Goal: Transaction & Acquisition: Purchase product/service

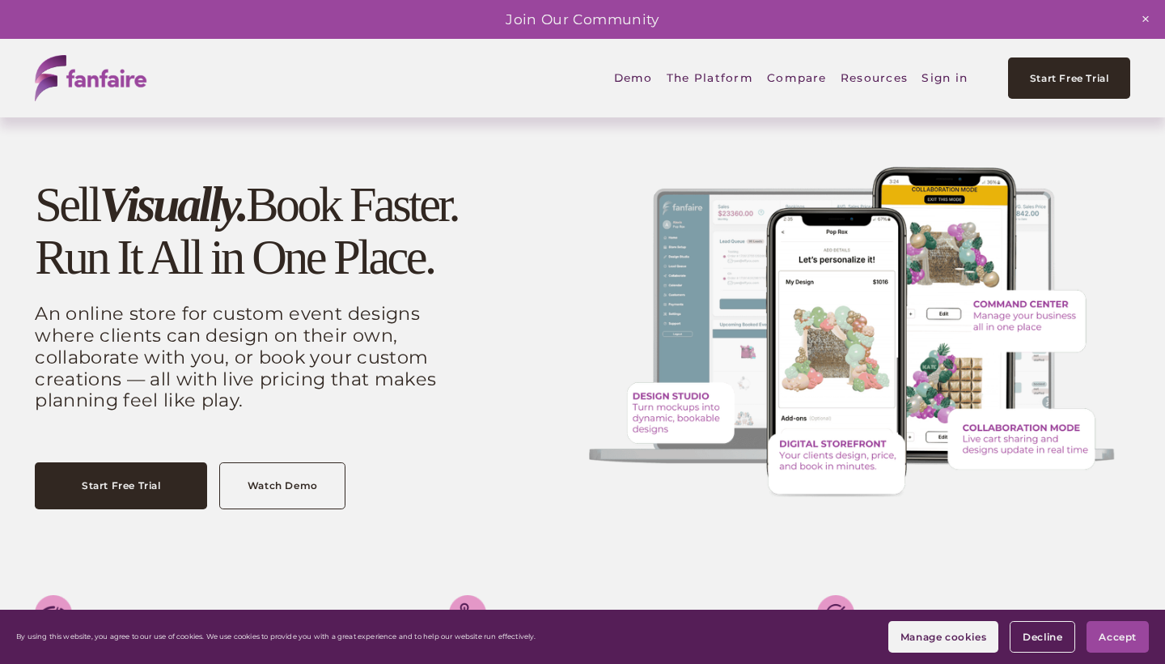
click at [948, 77] on link "Sign in" at bounding box center [945, 78] width 46 height 38
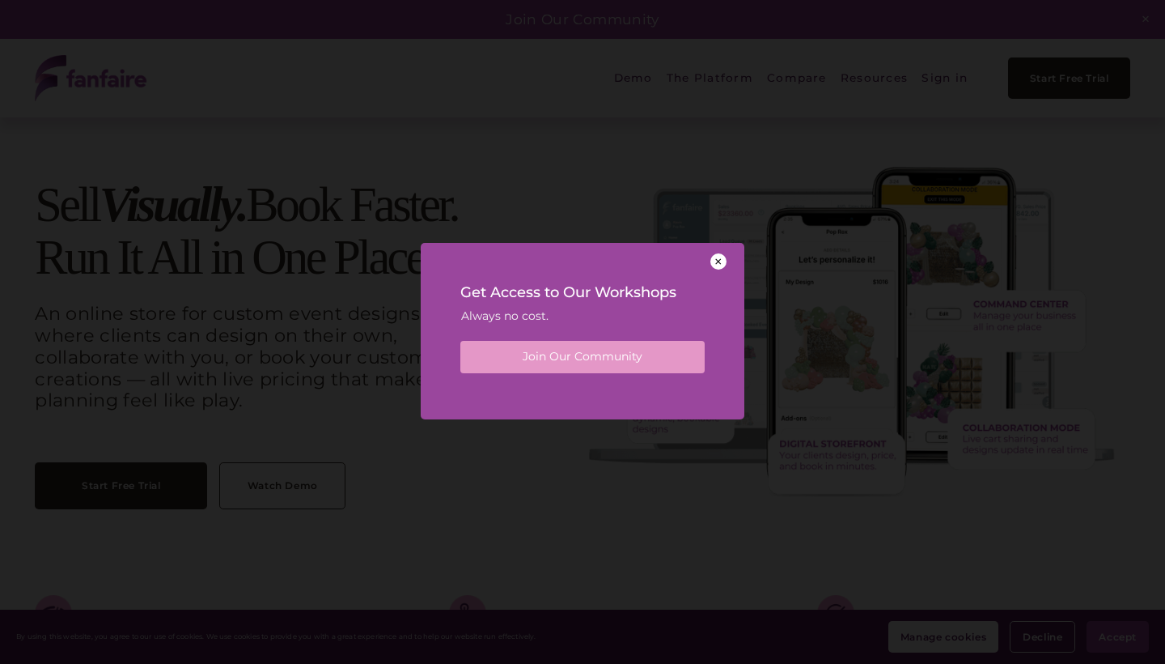
click at [719, 264] on div at bounding box center [719, 261] width 16 height 16
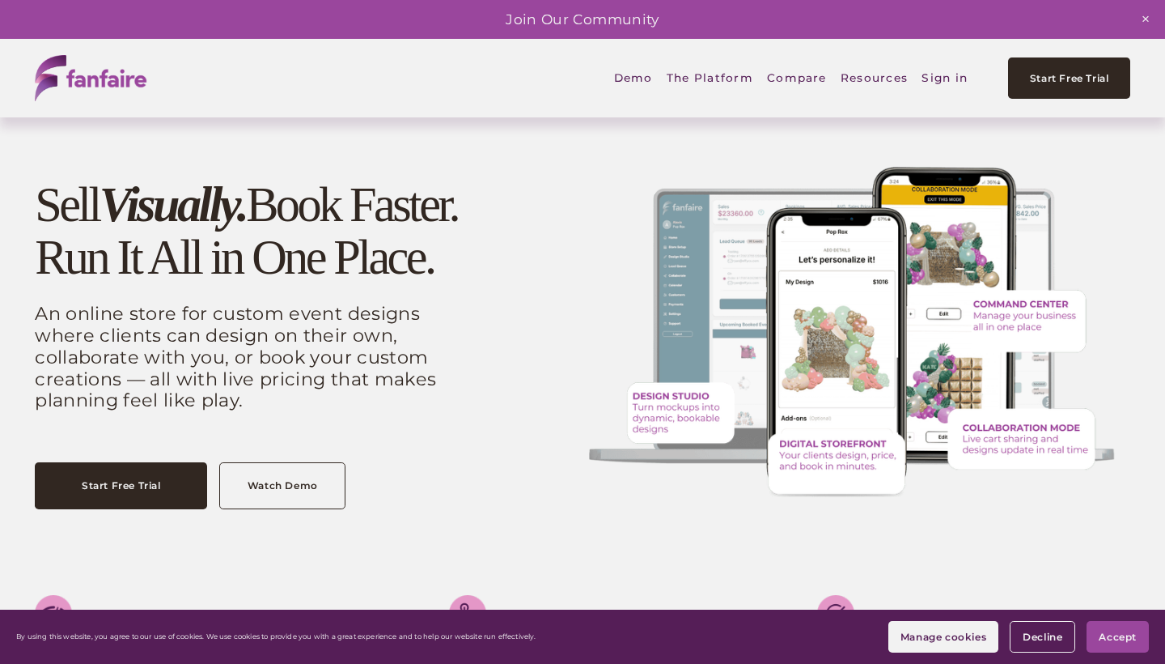
click at [1131, 633] on span "Accept" at bounding box center [1118, 636] width 38 height 12
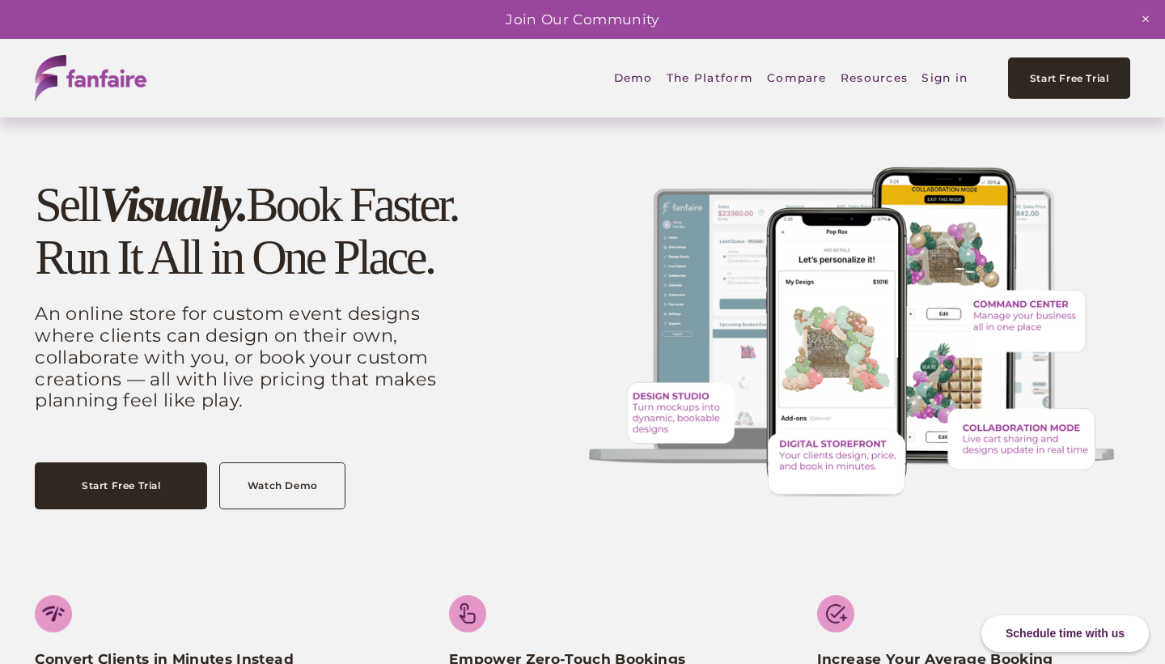
click at [0, 0] on span "Digital Storefront" at bounding box center [0, 0] width 0 height 0
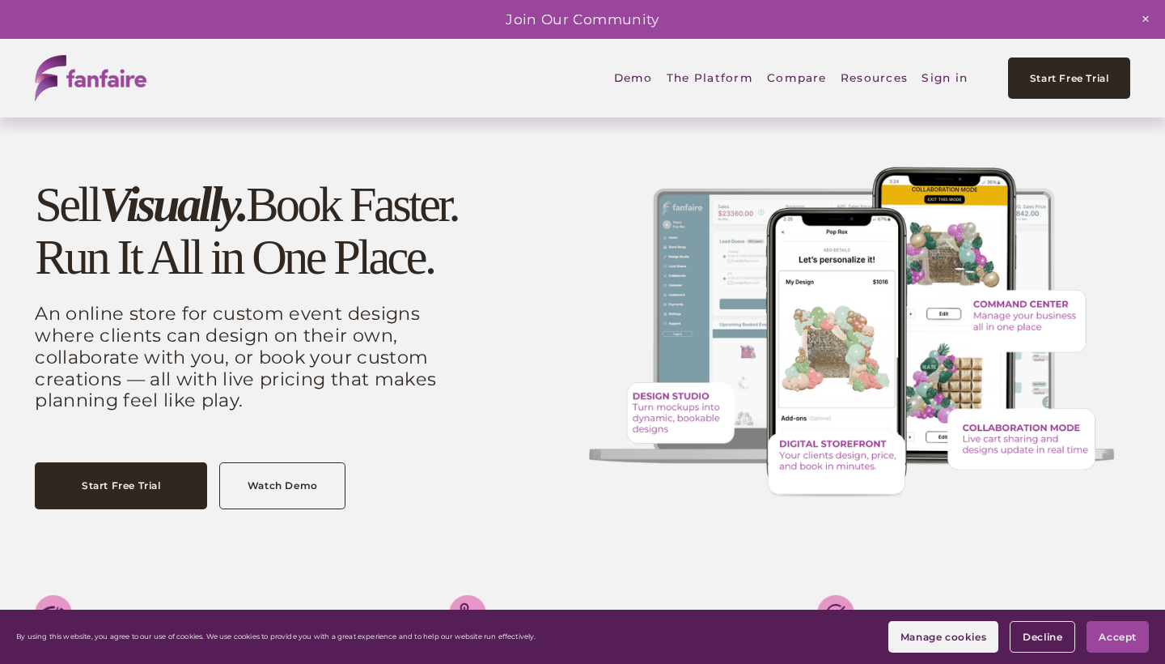
click at [1133, 637] on span "Accept" at bounding box center [1118, 636] width 38 height 12
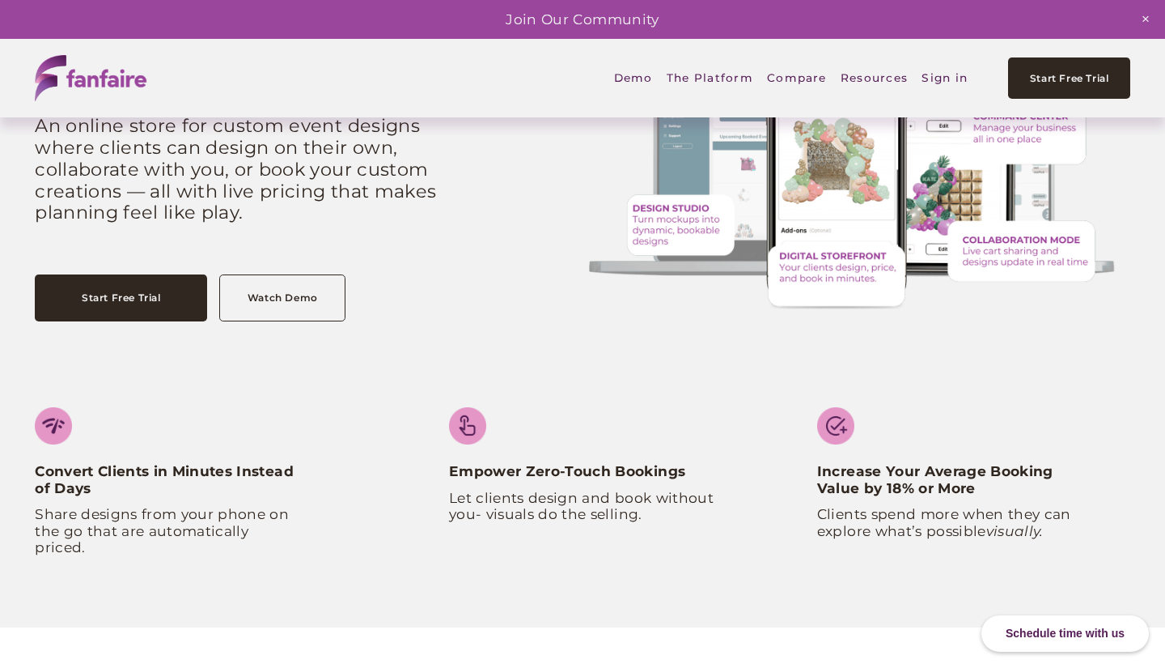
scroll to position [217, 0]
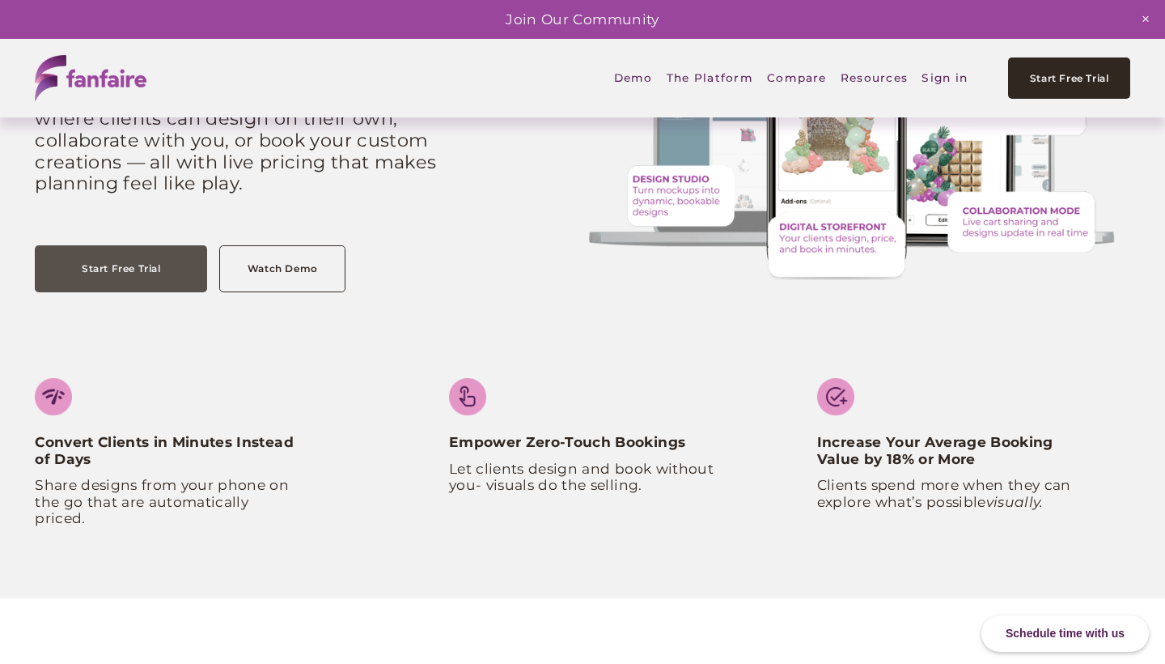
click at [121, 261] on link "Start Free Trial" at bounding box center [121, 268] width 172 height 47
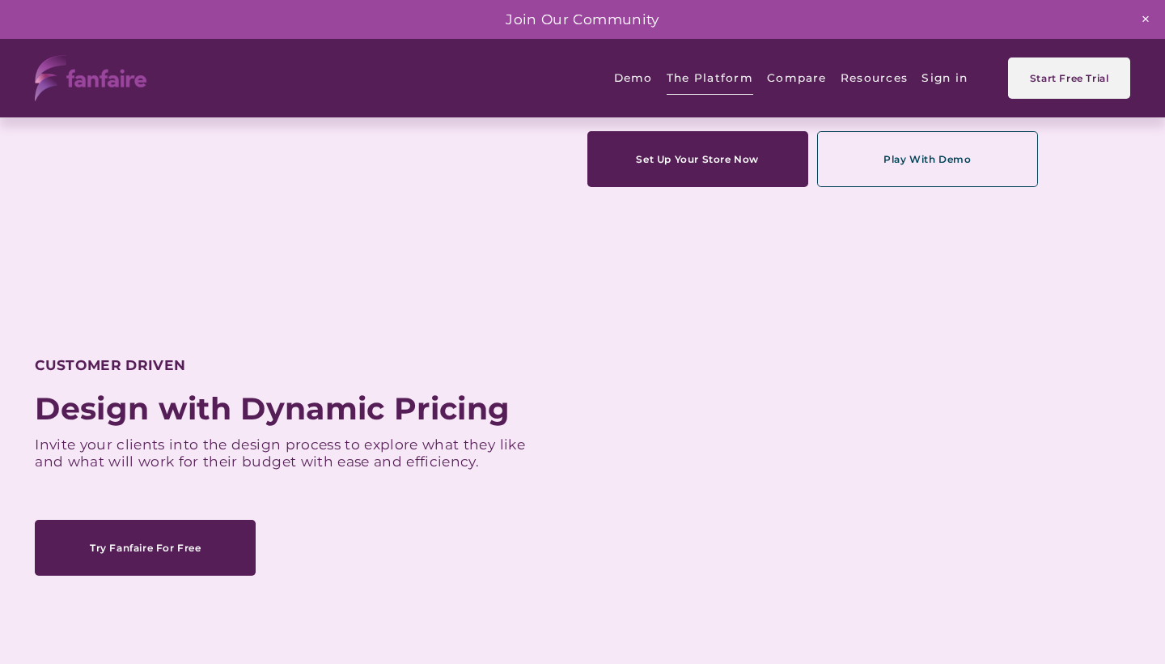
scroll to position [728, 0]
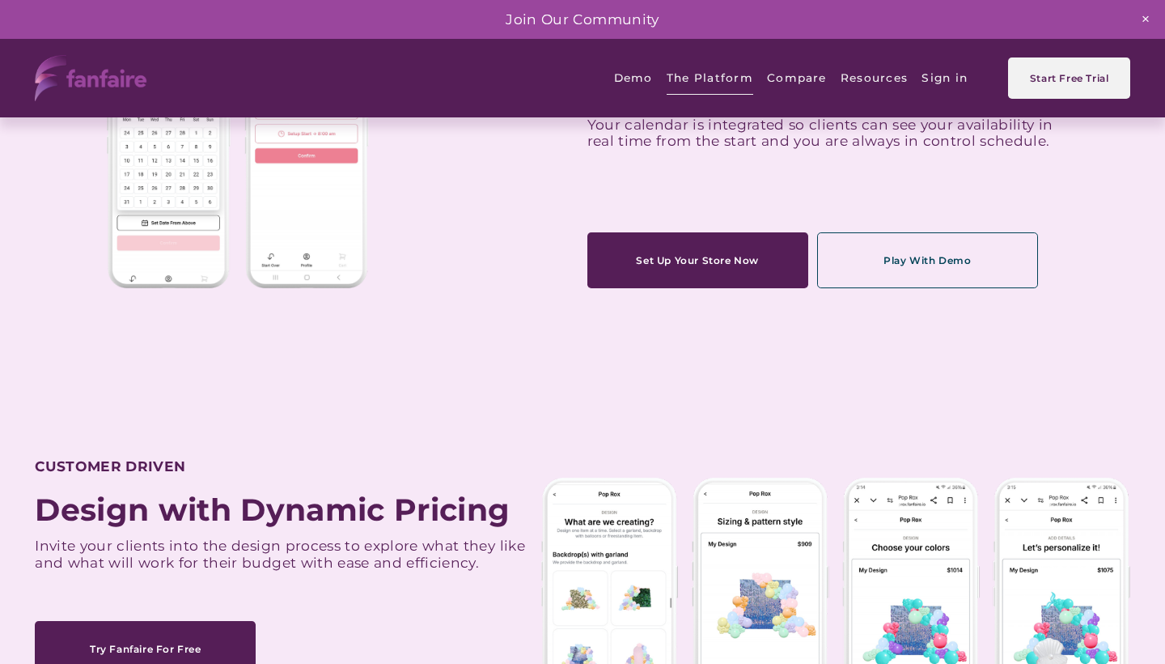
click at [900, 269] on link "Play With Demo" at bounding box center [927, 260] width 221 height 56
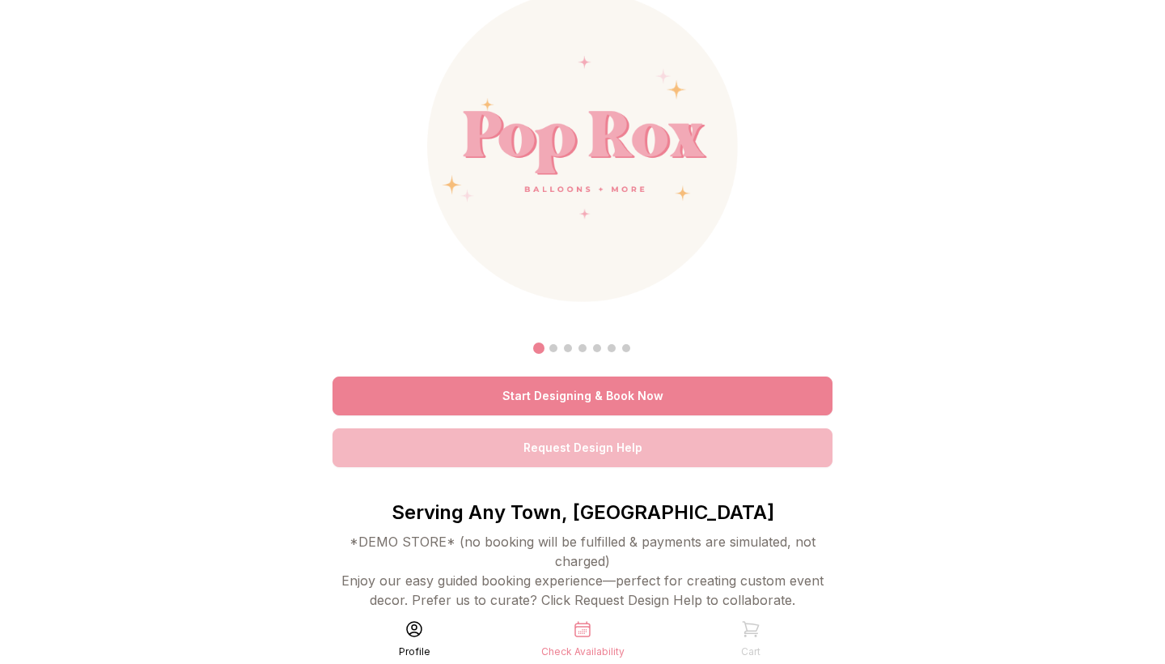
scroll to position [28, 0]
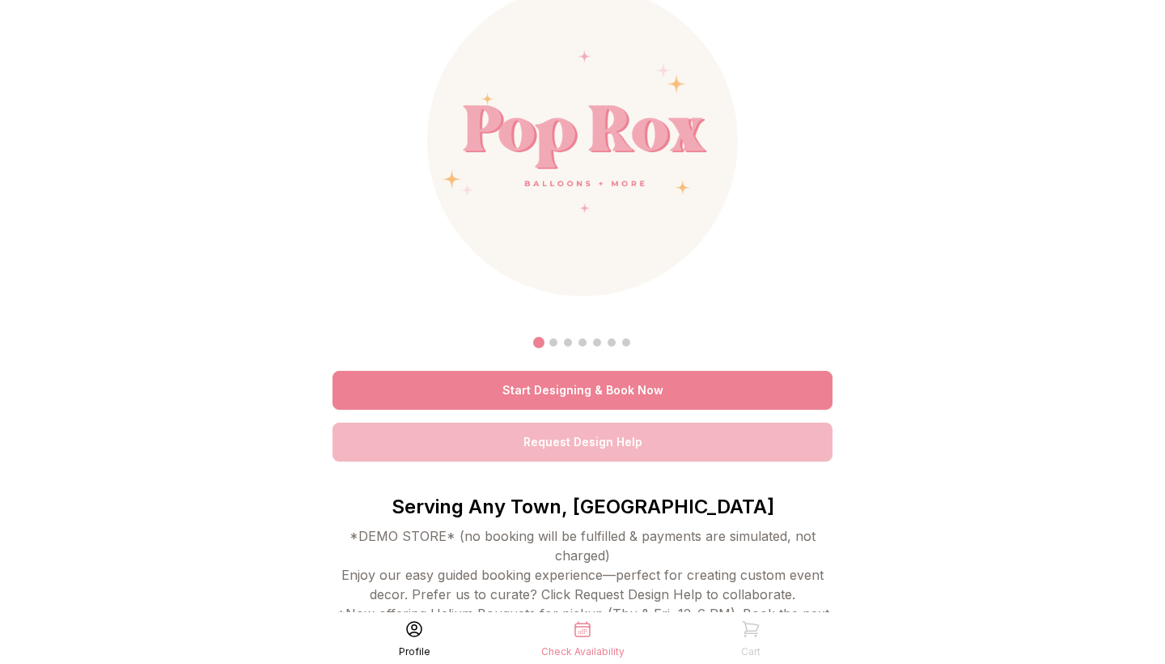
click at [618, 383] on link "Start Designing & Book Now" at bounding box center [583, 390] width 500 height 39
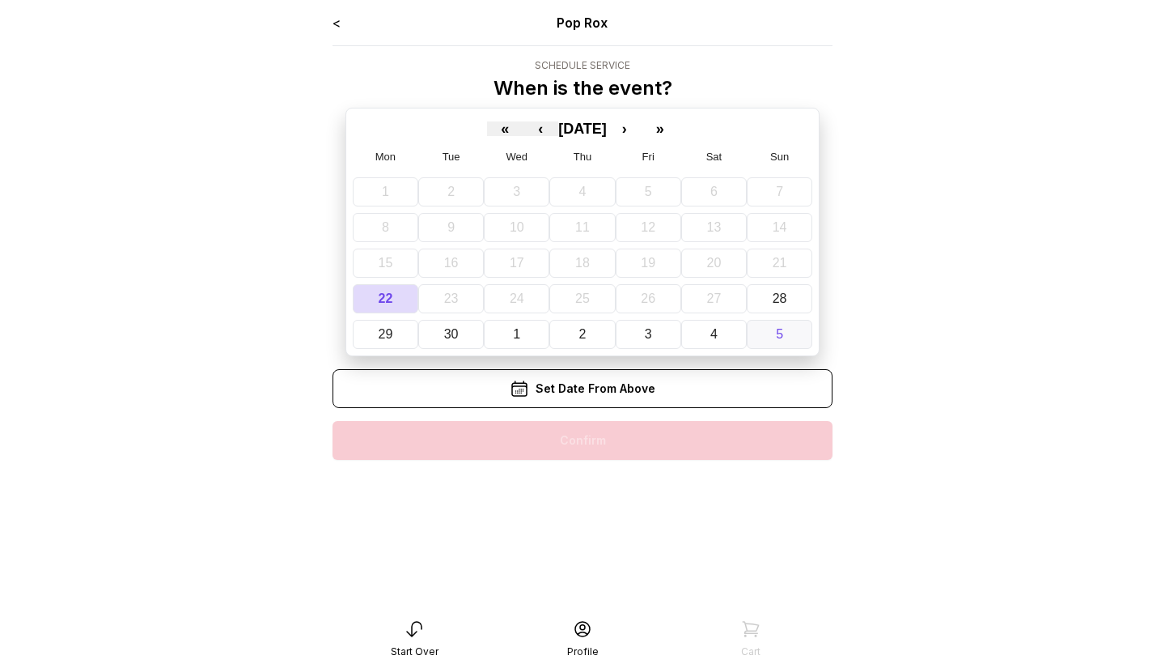
click at [774, 333] on button "5" at bounding box center [780, 334] width 66 height 29
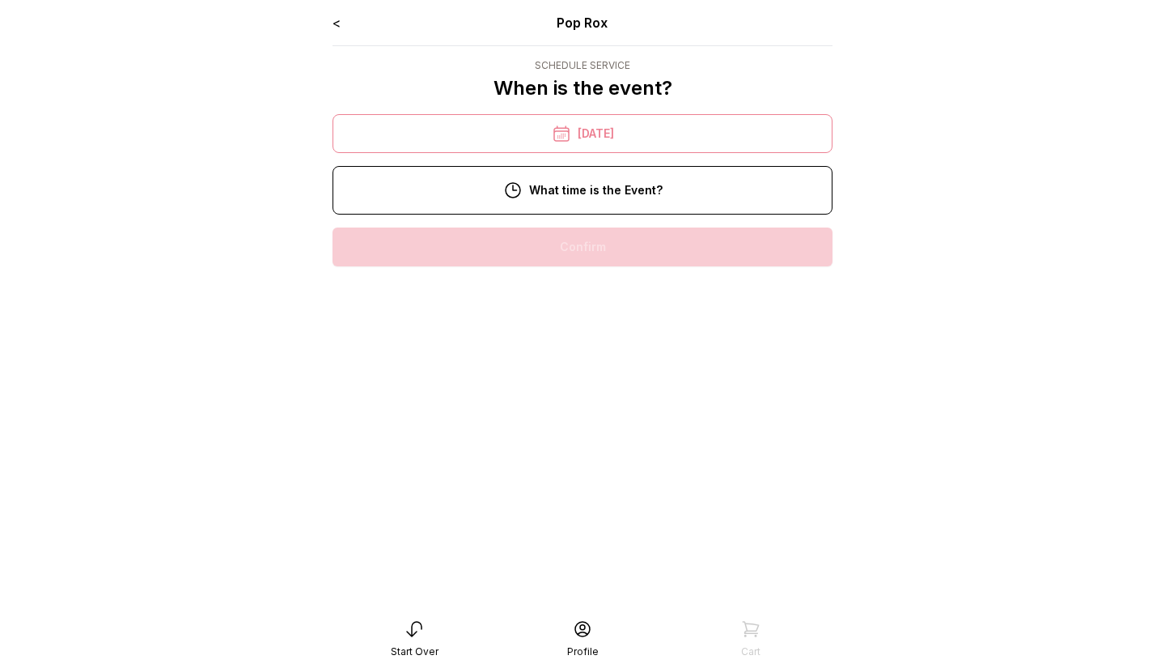
click at [623, 333] on div "4:00 pm" at bounding box center [583, 350] width 474 height 39
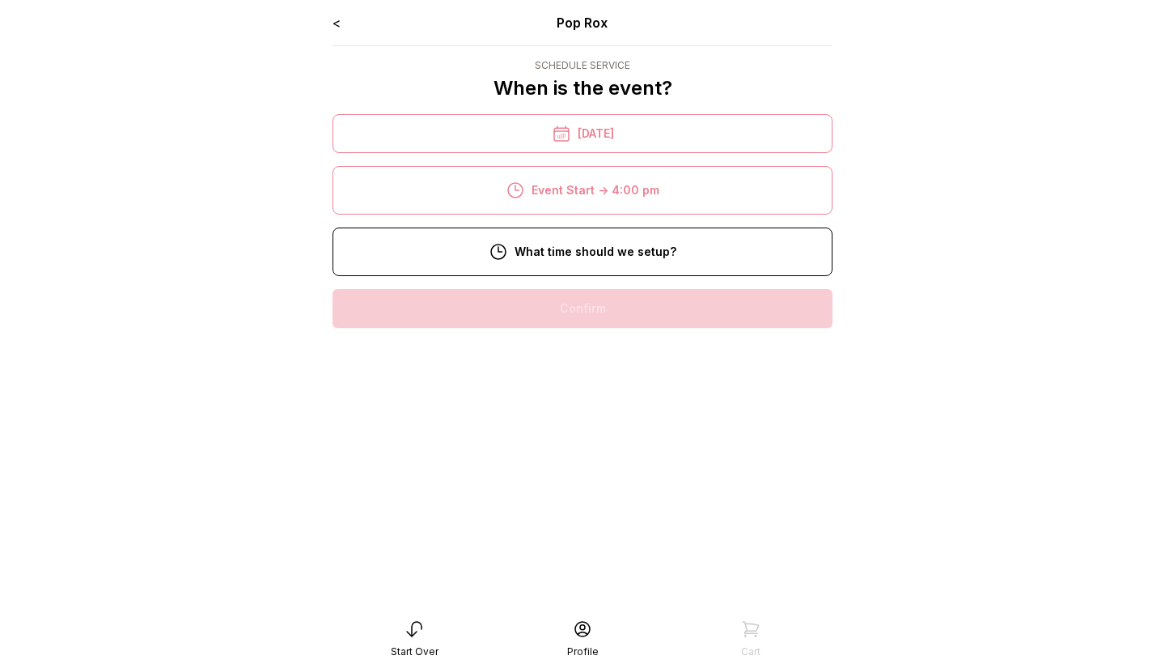
click at [617, 349] on div "9:00 am" at bounding box center [583, 360] width 474 height 39
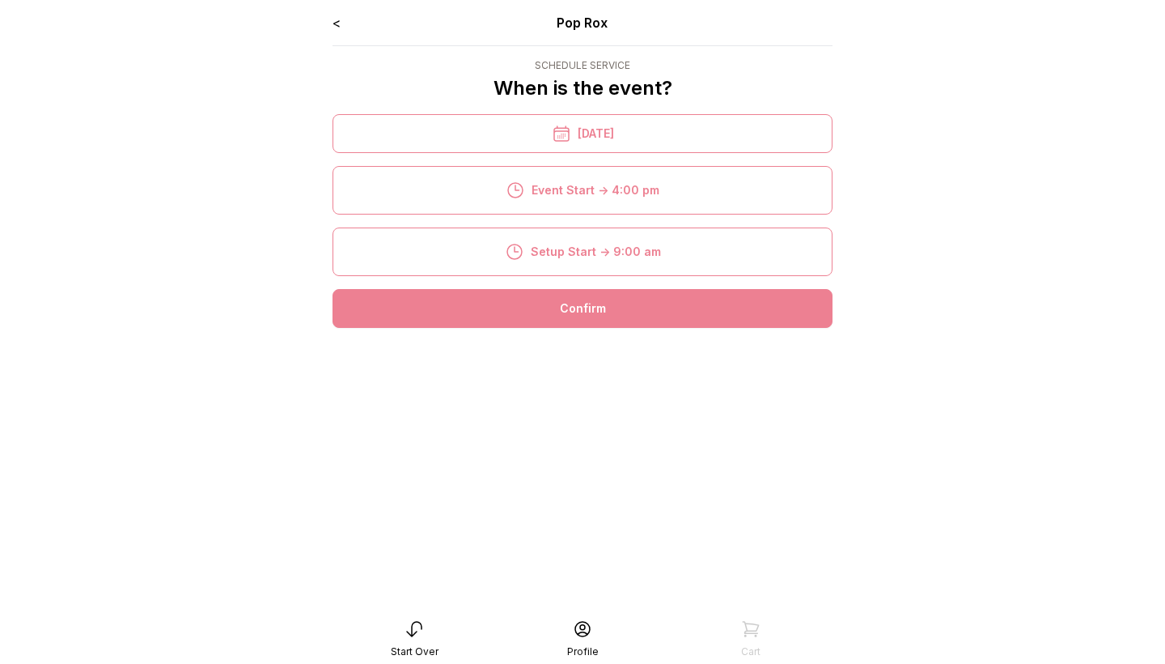
click at [626, 315] on div "Confirm" at bounding box center [583, 308] width 500 height 39
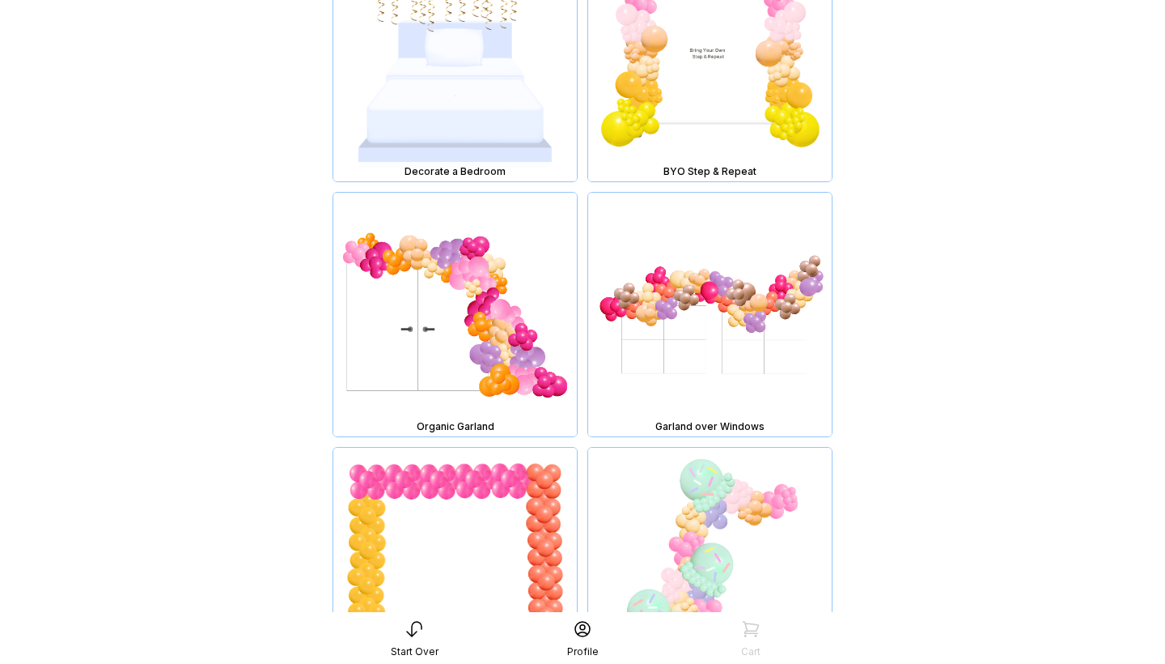
scroll to position [5943, 0]
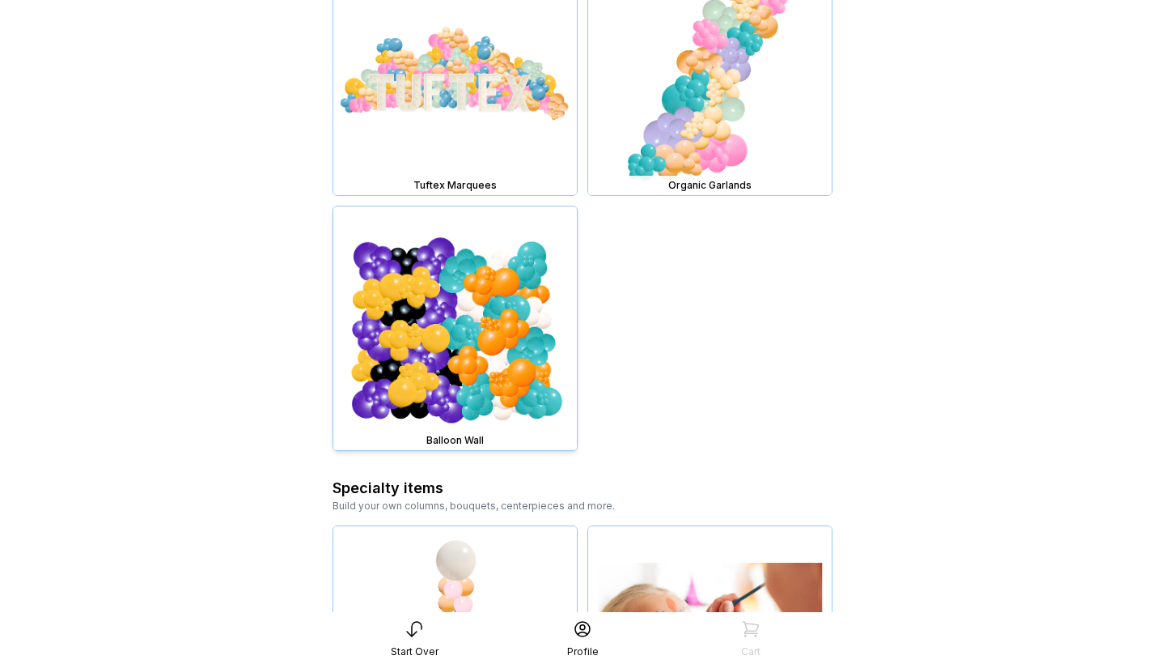
click at [448, 206] on img at bounding box center [455, 328] width 244 height 244
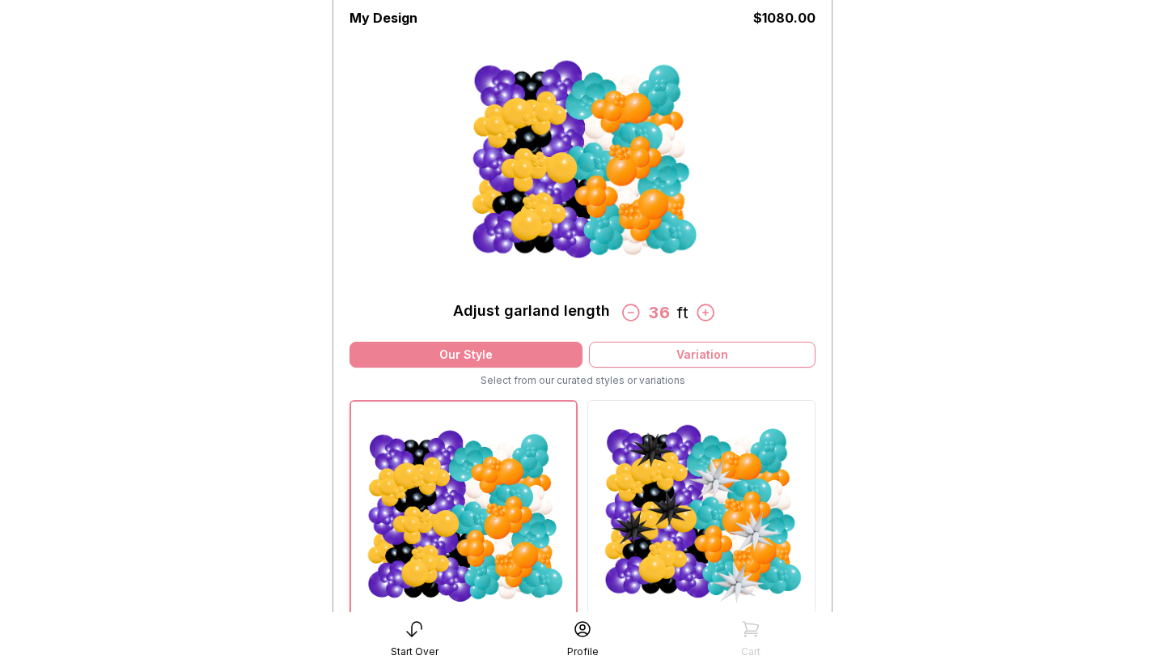
scroll to position [133, 0]
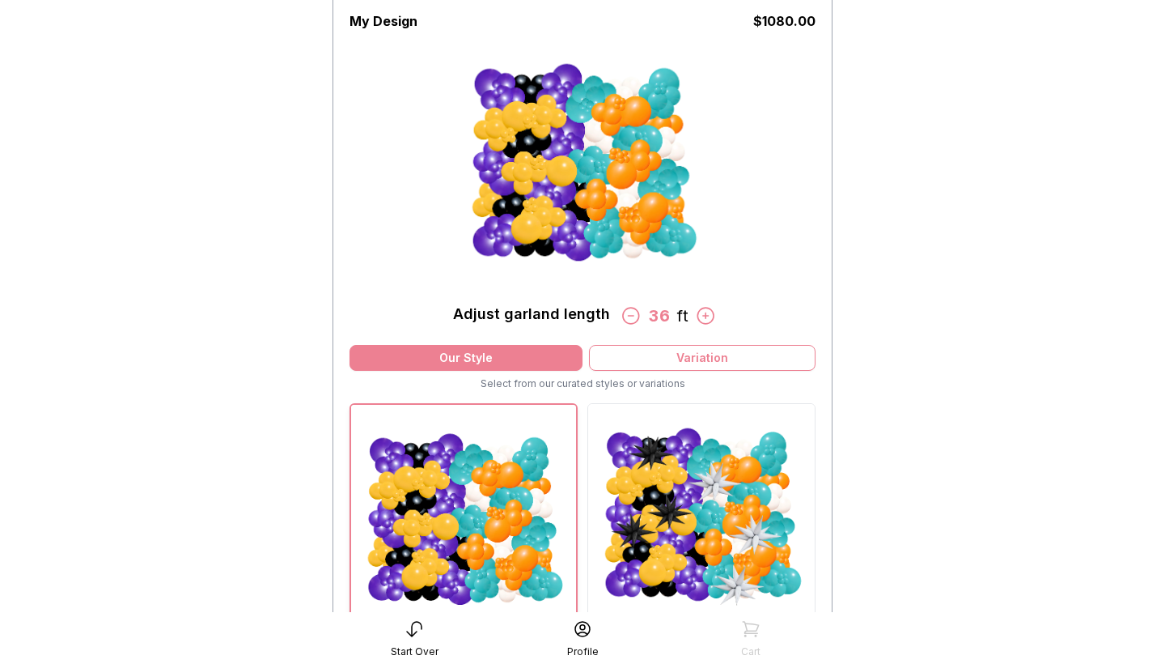
click at [629, 316] on icon at bounding box center [631, 316] width 16 height 16
click at [629, 316] on icon at bounding box center [632, 316] width 16 height 16
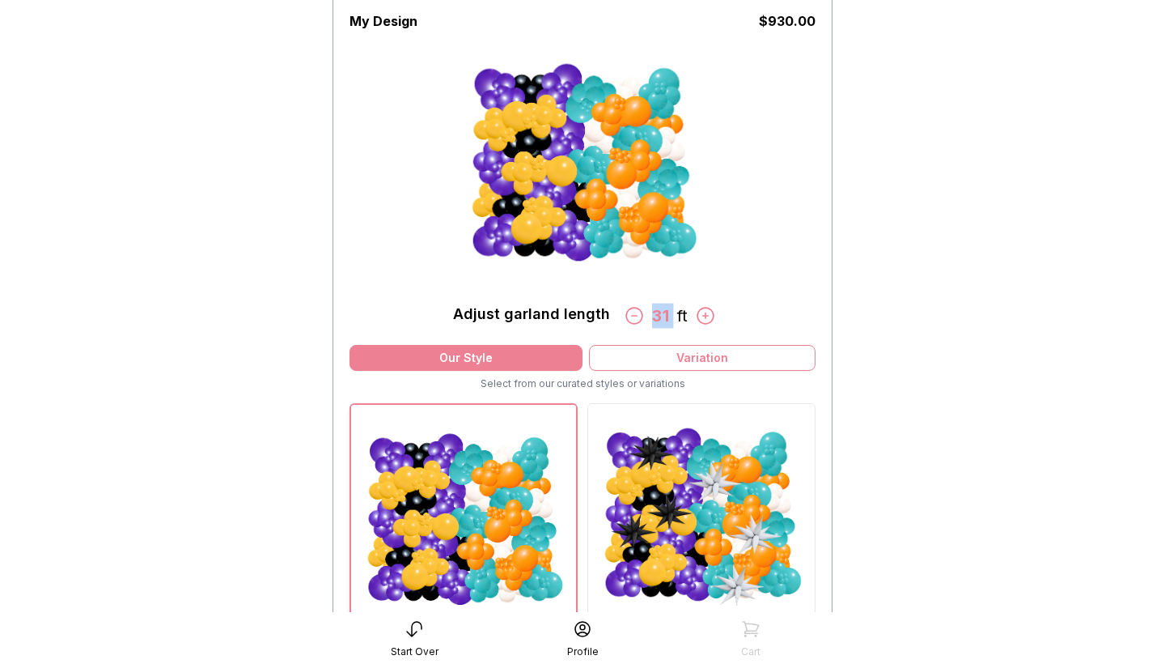
click at [629, 316] on icon at bounding box center [634, 315] width 21 height 21
click at [629, 316] on icon at bounding box center [630, 316] width 16 height 16
click at [629, 316] on icon at bounding box center [632, 316] width 16 height 16
click at [629, 316] on icon at bounding box center [632, 315] width 21 height 21
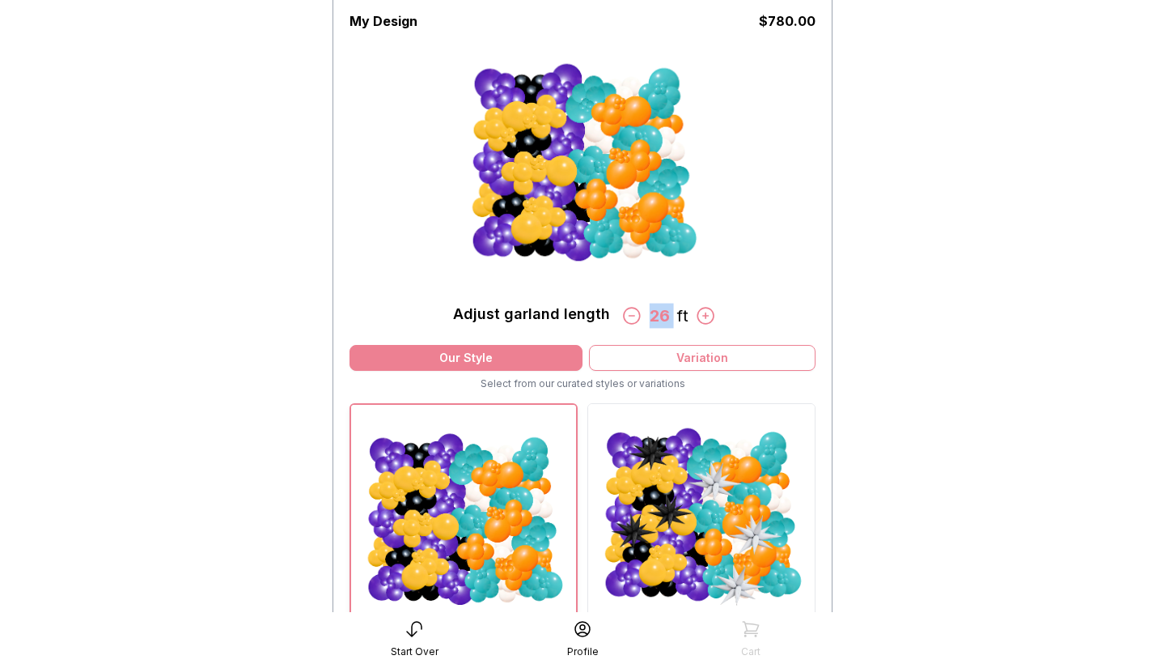
click at [628, 316] on icon at bounding box center [632, 315] width 21 height 21
click at [630, 313] on icon at bounding box center [632, 315] width 21 height 21
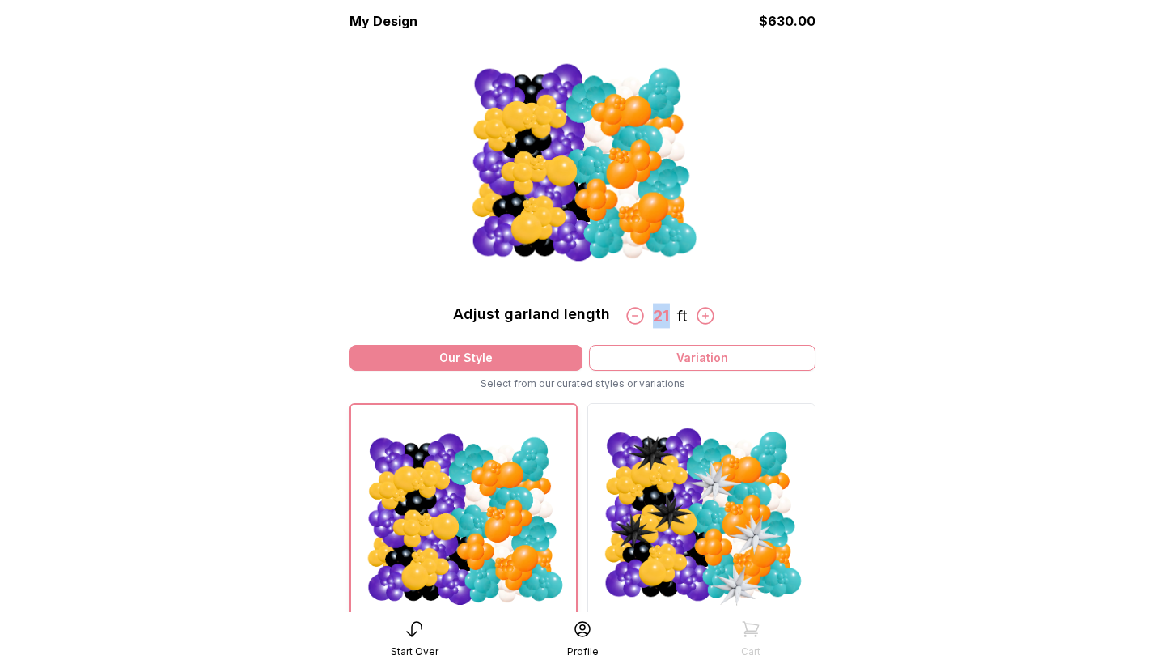
click at [630, 313] on icon at bounding box center [635, 315] width 21 height 21
click at [630, 313] on icon at bounding box center [631, 315] width 21 height 21
click at [630, 313] on icon at bounding box center [634, 315] width 21 height 21
click at [630, 313] on icon at bounding box center [635, 315] width 21 height 21
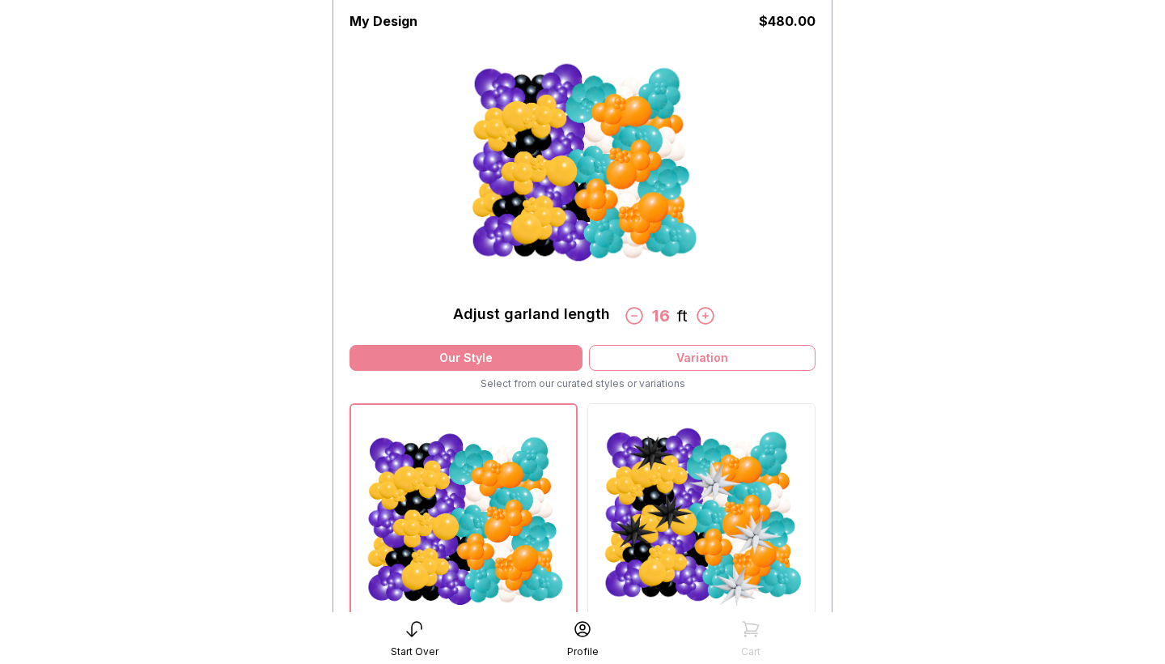
click at [757, 261] on div "My Design $ 480.00 Adjust garland length 16 ft" at bounding box center [583, 168] width 466 height 314
click at [708, 313] on icon at bounding box center [705, 315] width 21 height 21
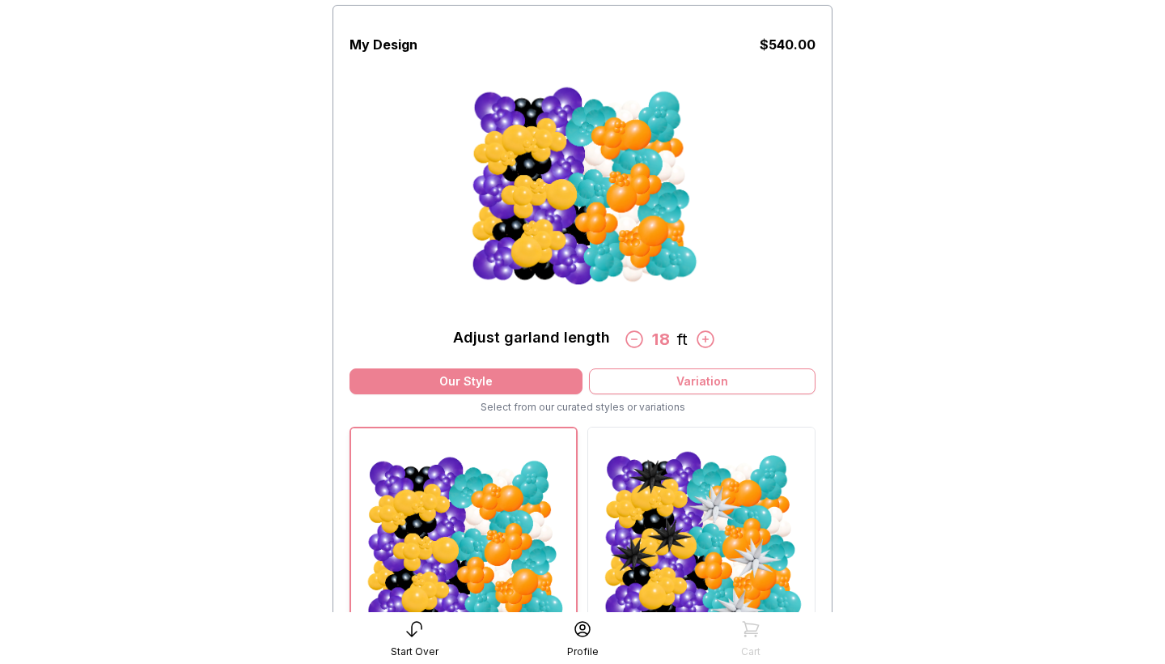
scroll to position [100, 0]
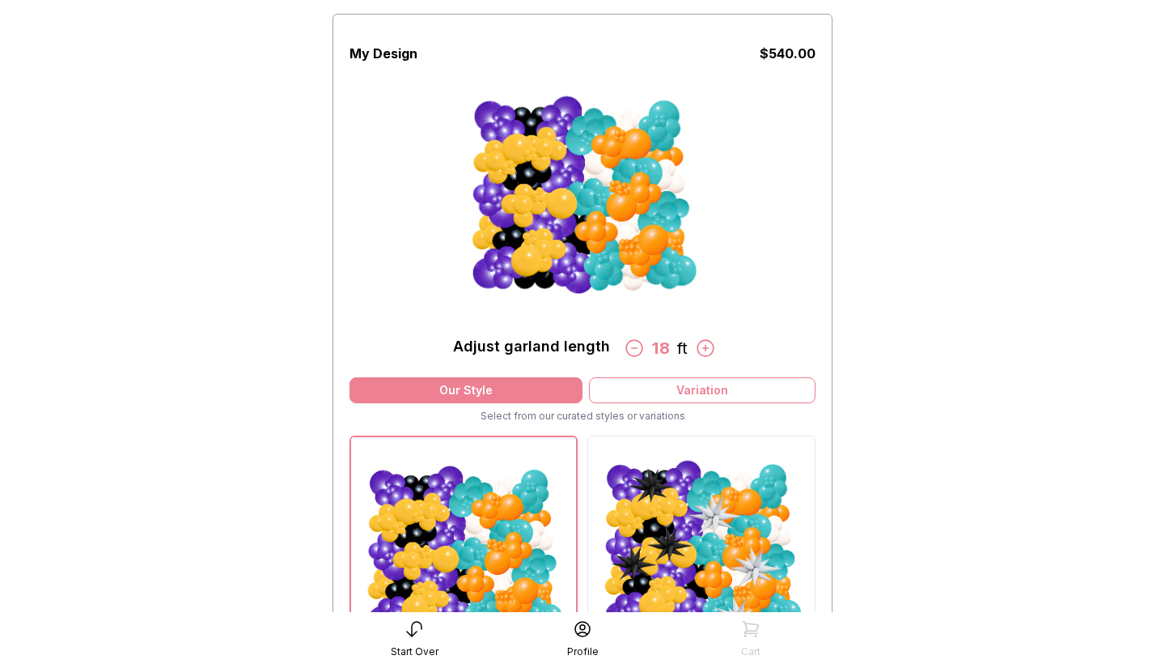
click at [706, 346] on icon at bounding box center [706, 348] width 16 height 16
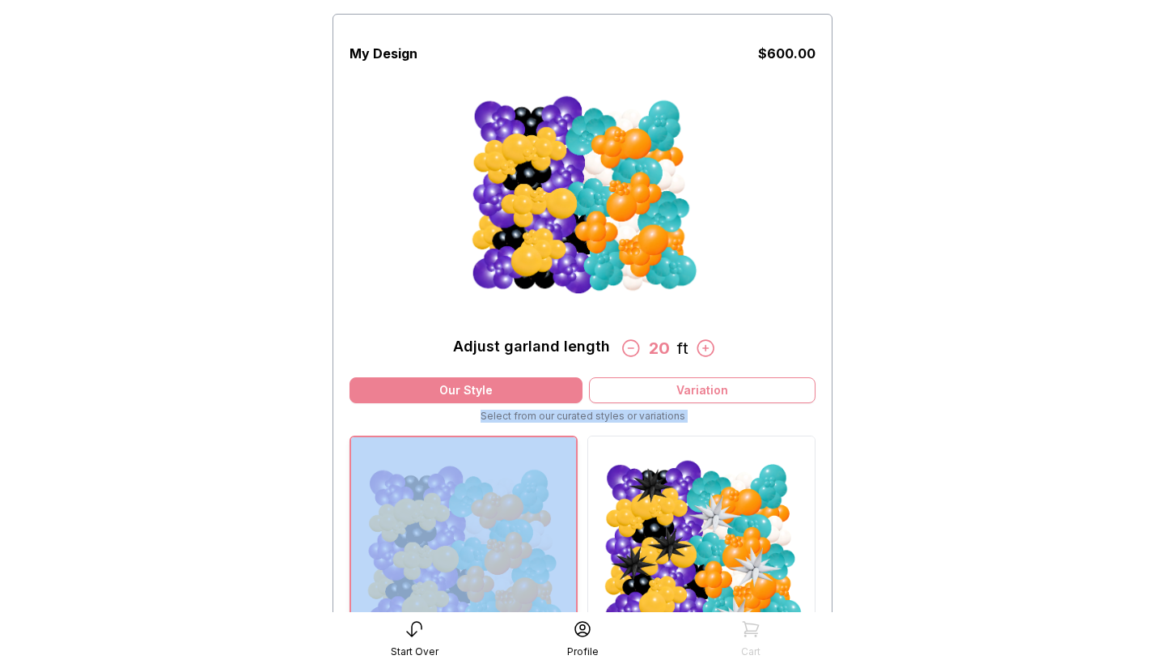
click at [706, 346] on icon at bounding box center [706, 348] width 16 height 16
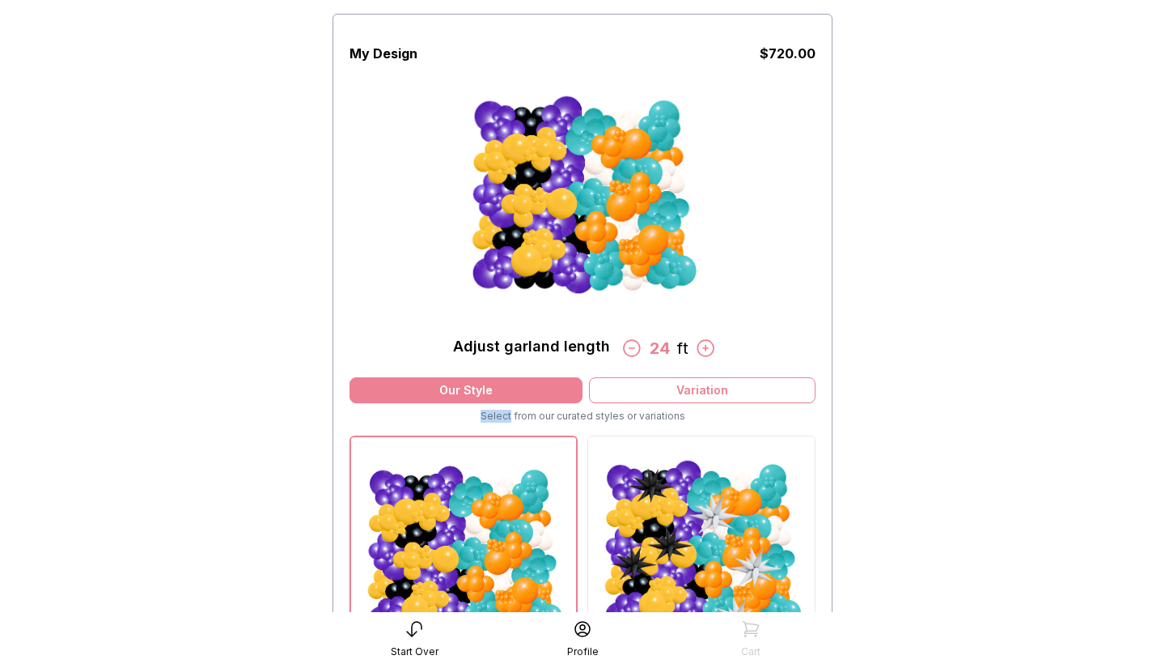
click at [706, 346] on icon at bounding box center [706, 348] width 16 height 16
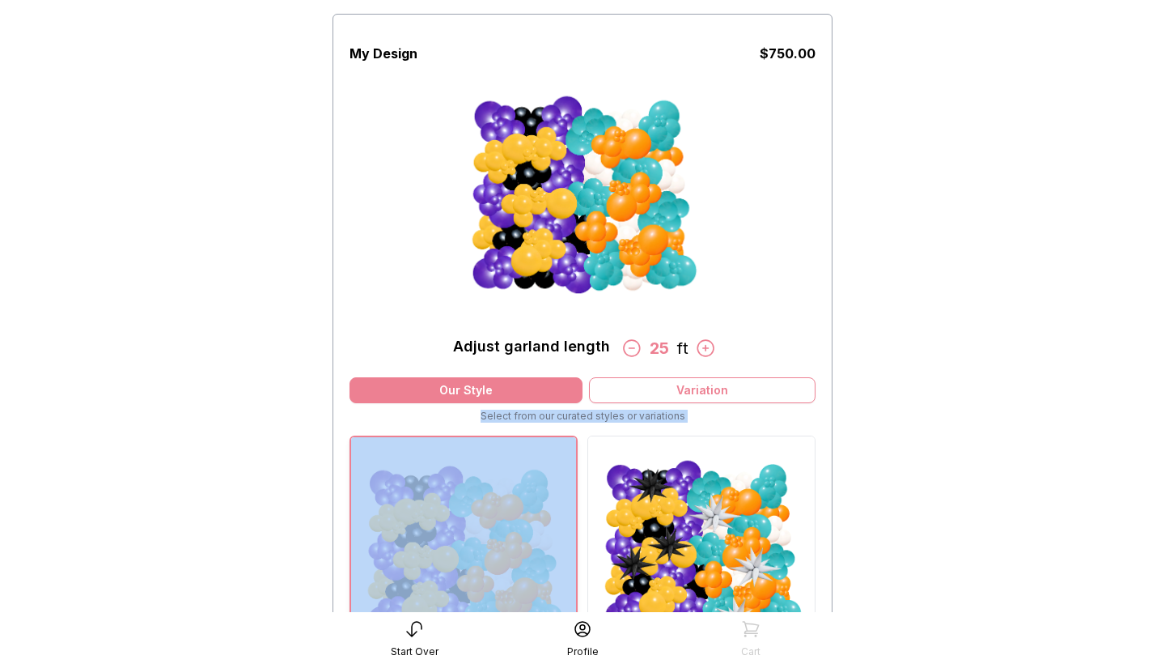
click at [706, 346] on icon at bounding box center [706, 348] width 16 height 16
click at [704, 348] on icon at bounding box center [706, 348] width 16 height 16
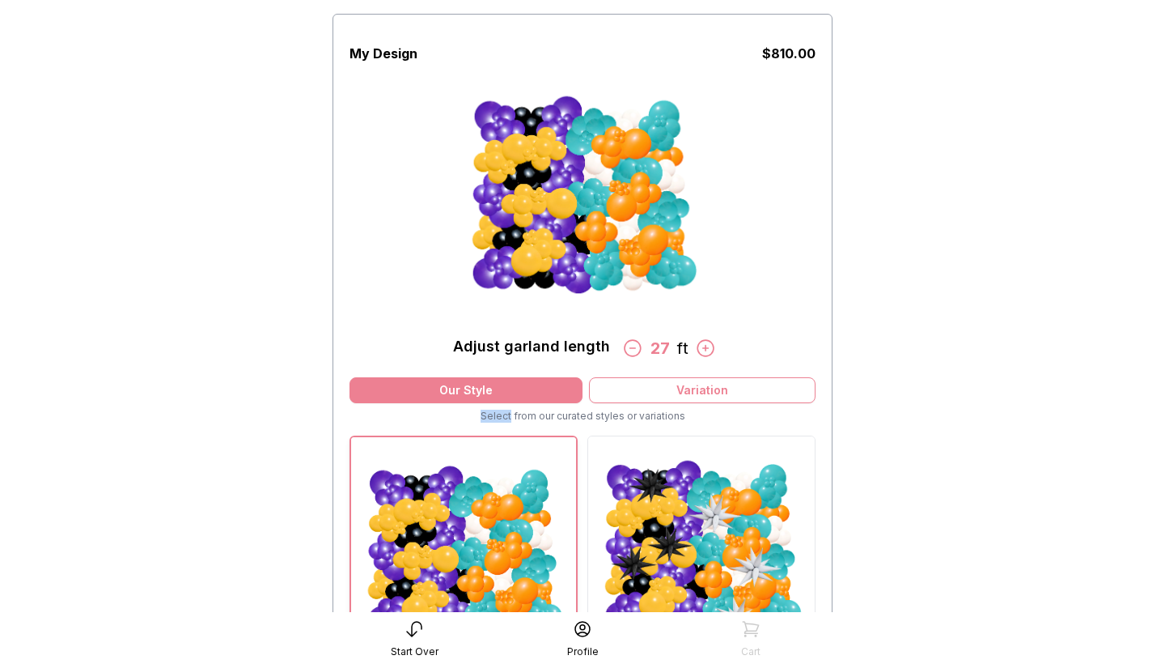
click at [704, 348] on icon at bounding box center [706, 348] width 16 height 16
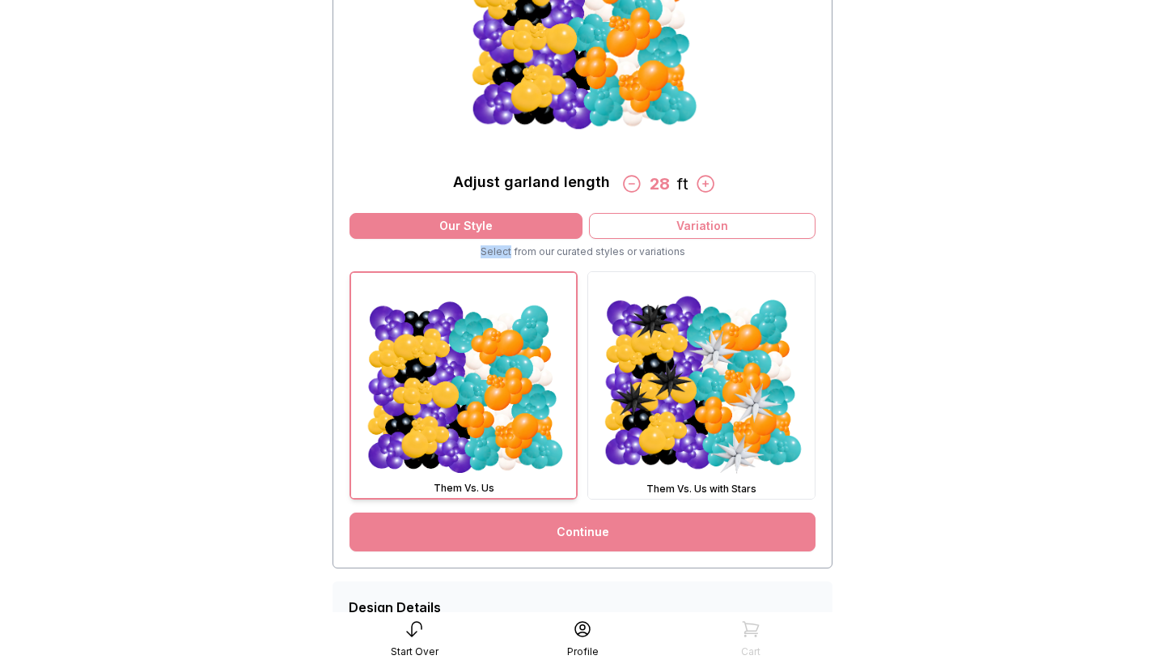
scroll to position [278, 0]
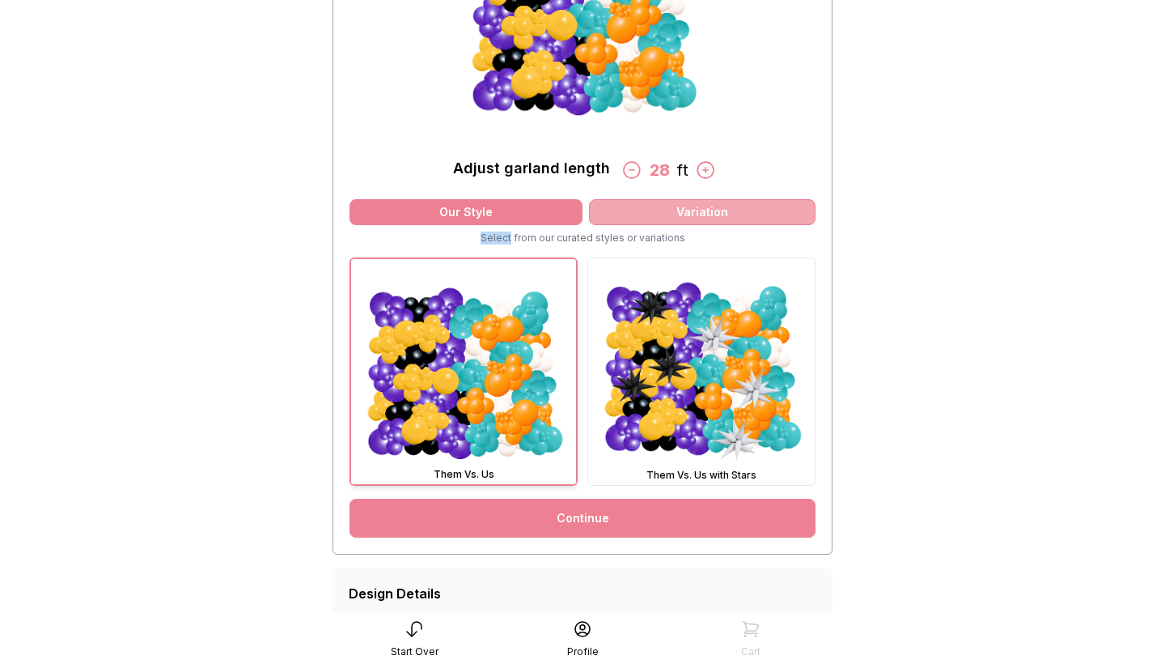
click at [610, 205] on div "Variation" at bounding box center [702, 212] width 227 height 26
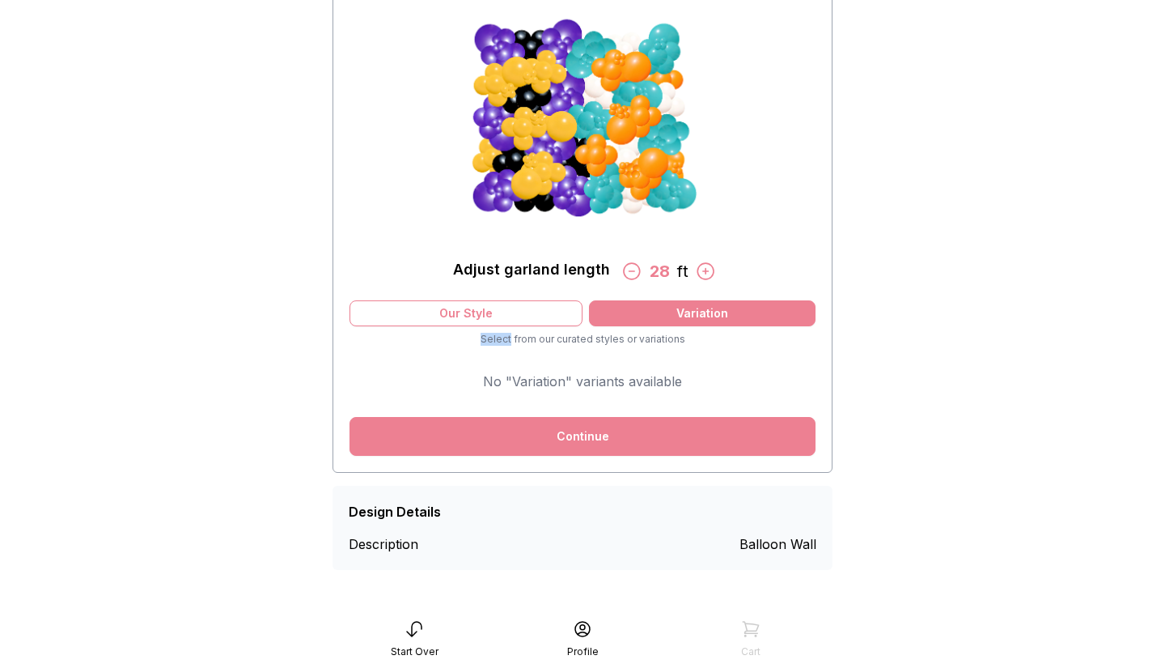
scroll to position [177, 0]
click at [527, 312] on div "Our Style" at bounding box center [466, 313] width 233 height 26
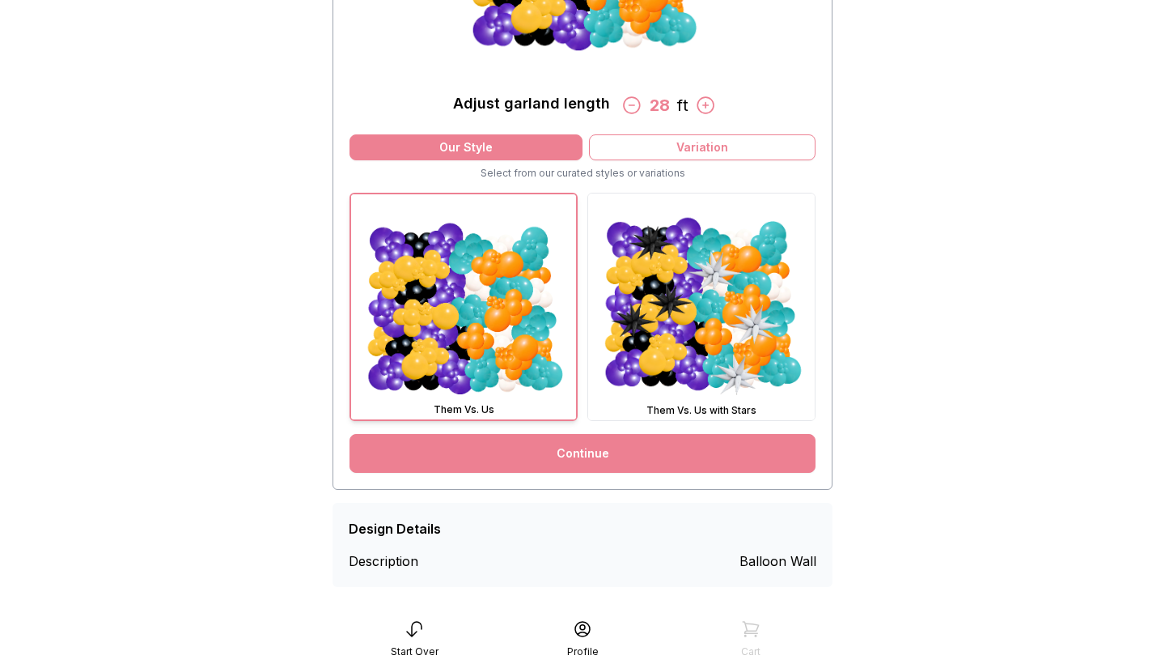
scroll to position [347, 0]
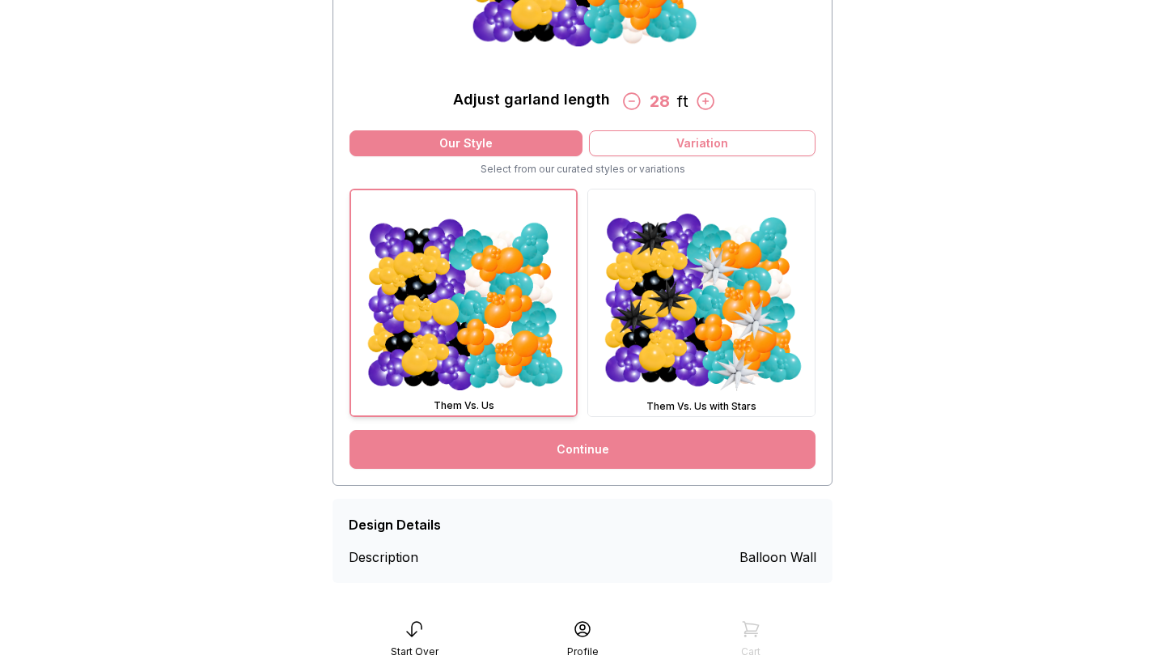
click at [513, 442] on link "Continue" at bounding box center [583, 449] width 466 height 39
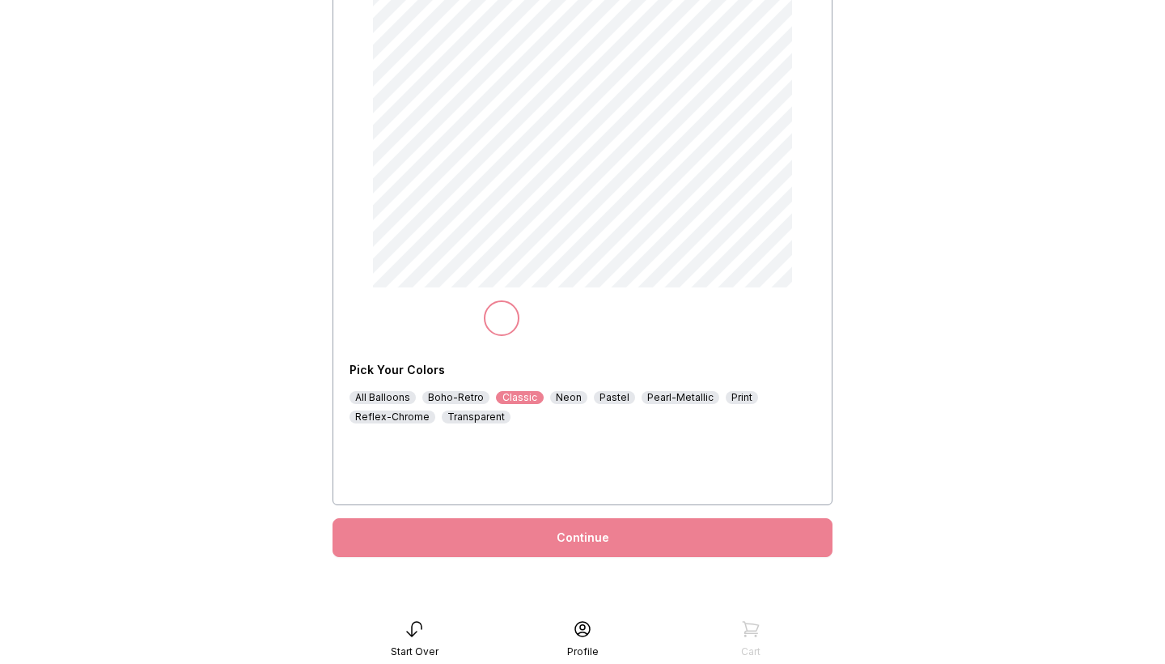
scroll to position [199, 0]
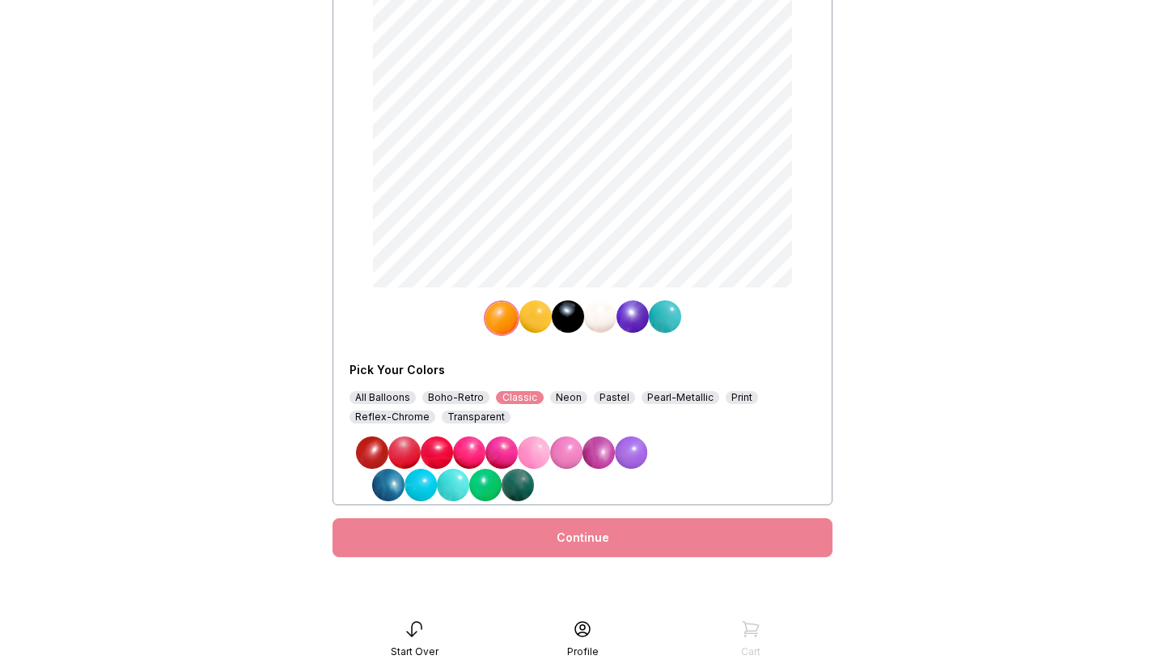
click at [498, 322] on img at bounding box center [502, 318] width 32 height 32
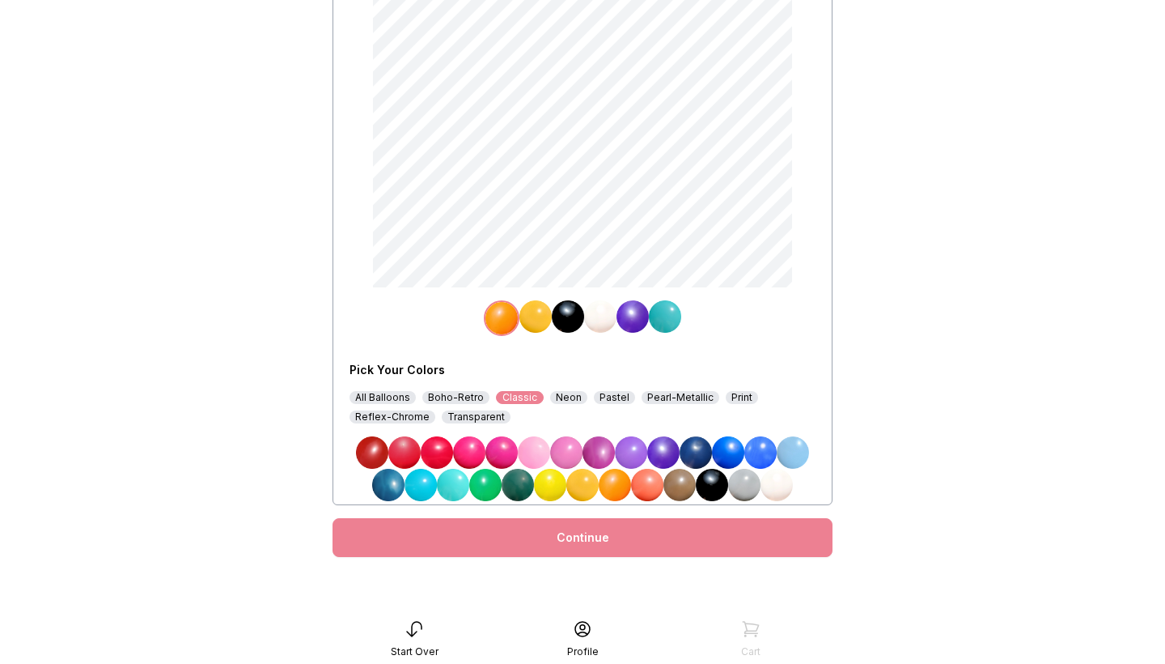
click at [536, 456] on img at bounding box center [534, 452] width 32 height 32
click at [537, 313] on img at bounding box center [536, 316] width 32 height 32
click at [535, 451] on img at bounding box center [534, 452] width 32 height 32
click at [571, 318] on img at bounding box center [568, 316] width 32 height 32
click at [378, 397] on div "All Balloons" at bounding box center [383, 397] width 66 height 13
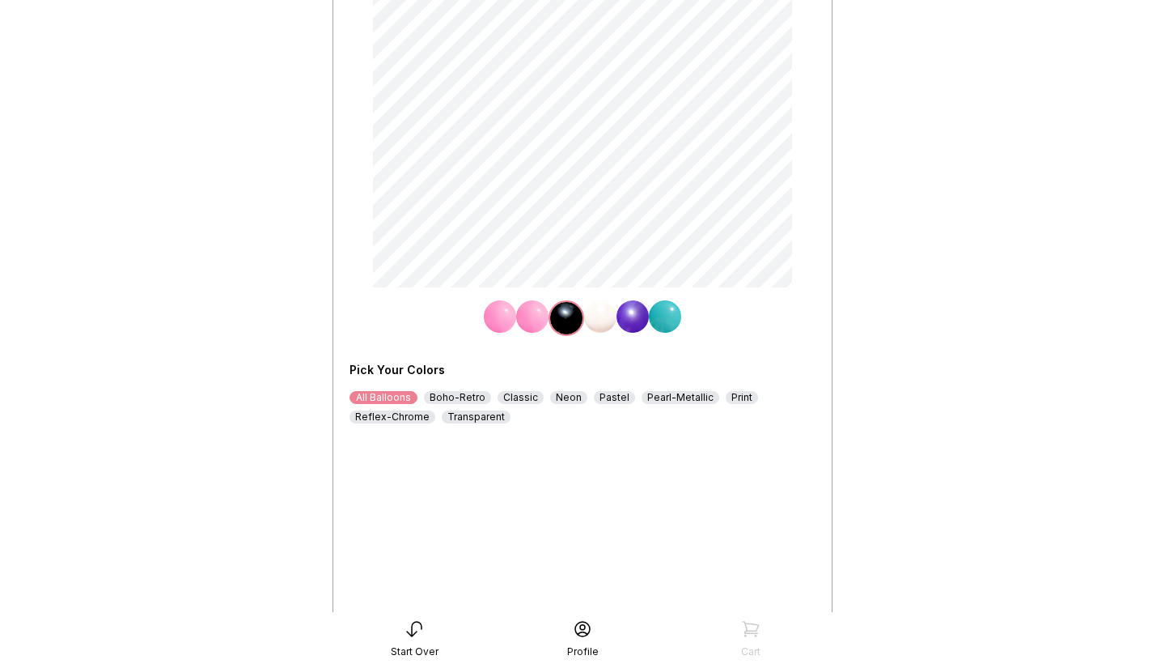
scroll to position [380, 0]
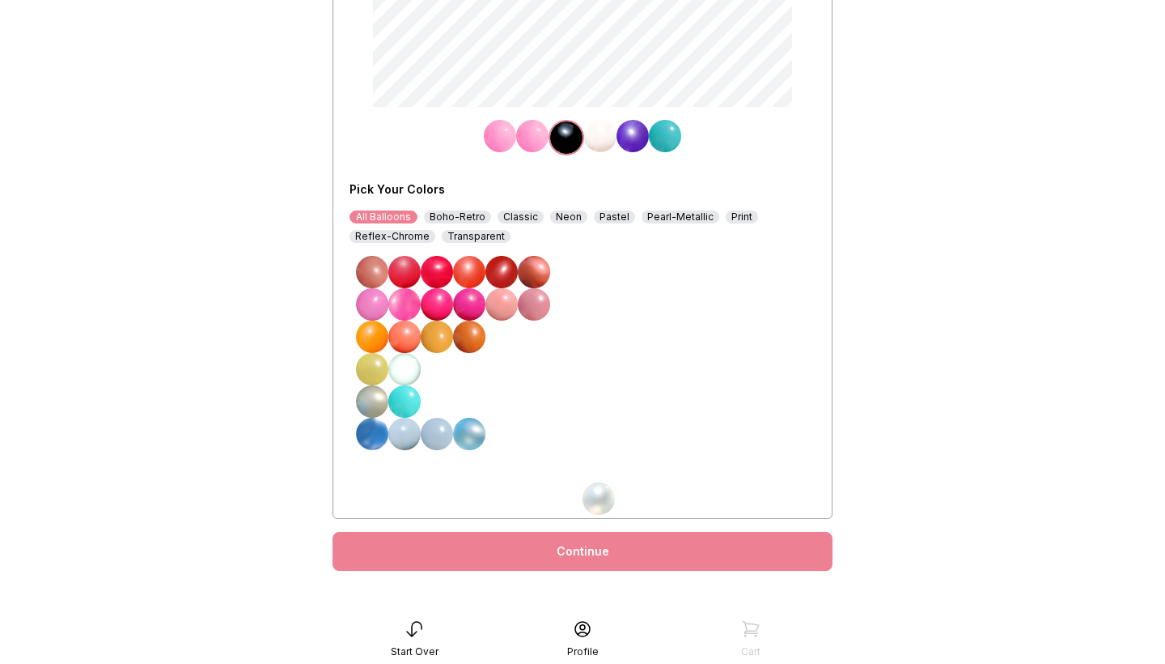
click at [536, 464] on img at bounding box center [534, 466] width 32 height 32
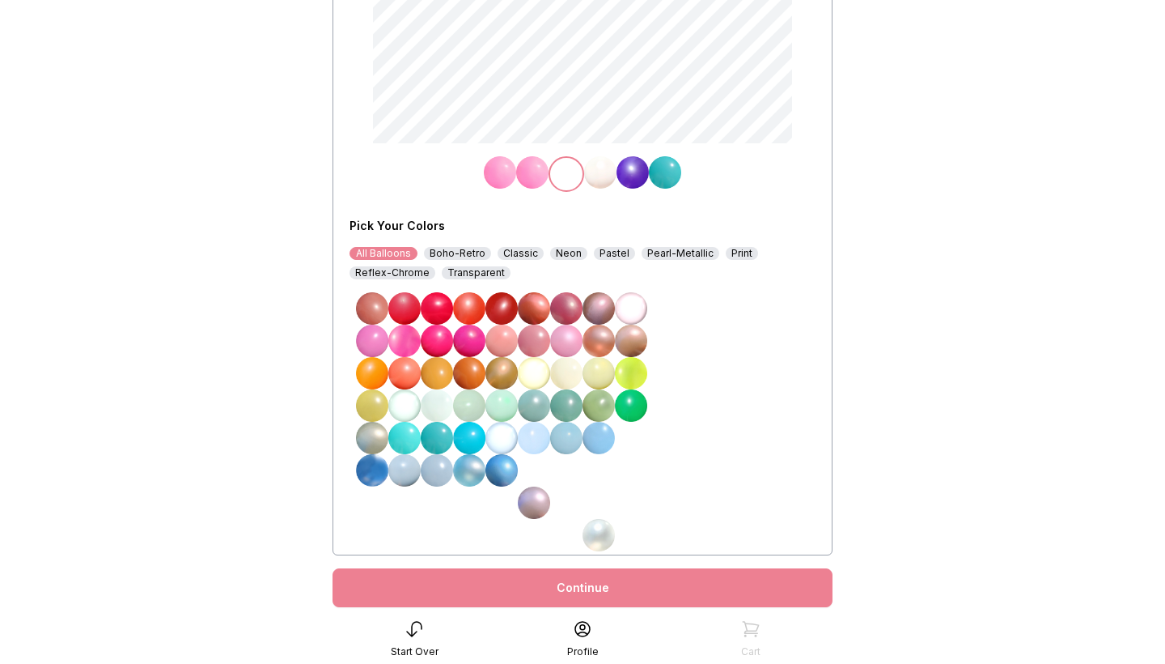
scroll to position [334, 0]
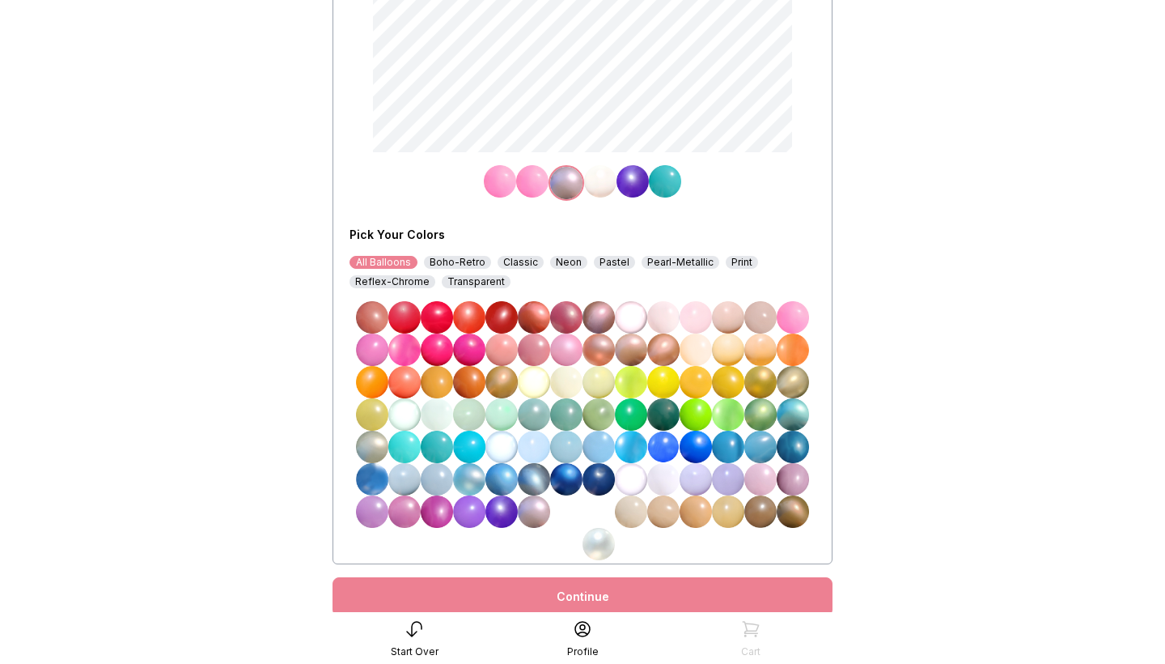
click at [379, 284] on div "Reflex-Chrome" at bounding box center [393, 281] width 86 height 13
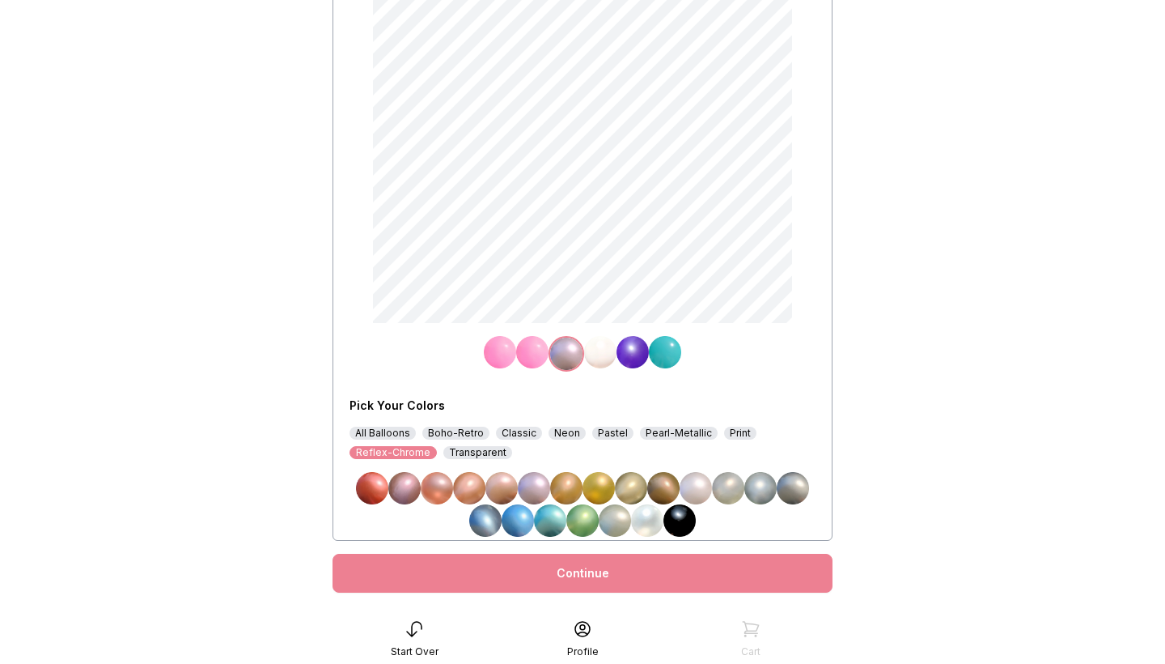
click at [698, 487] on img at bounding box center [696, 488] width 32 height 32
click at [592, 352] on img at bounding box center [600, 352] width 32 height 32
click at [706, 492] on img at bounding box center [696, 488] width 32 height 32
click at [626, 351] on img at bounding box center [633, 352] width 32 height 32
click at [630, 352] on img at bounding box center [631, 353] width 32 height 32
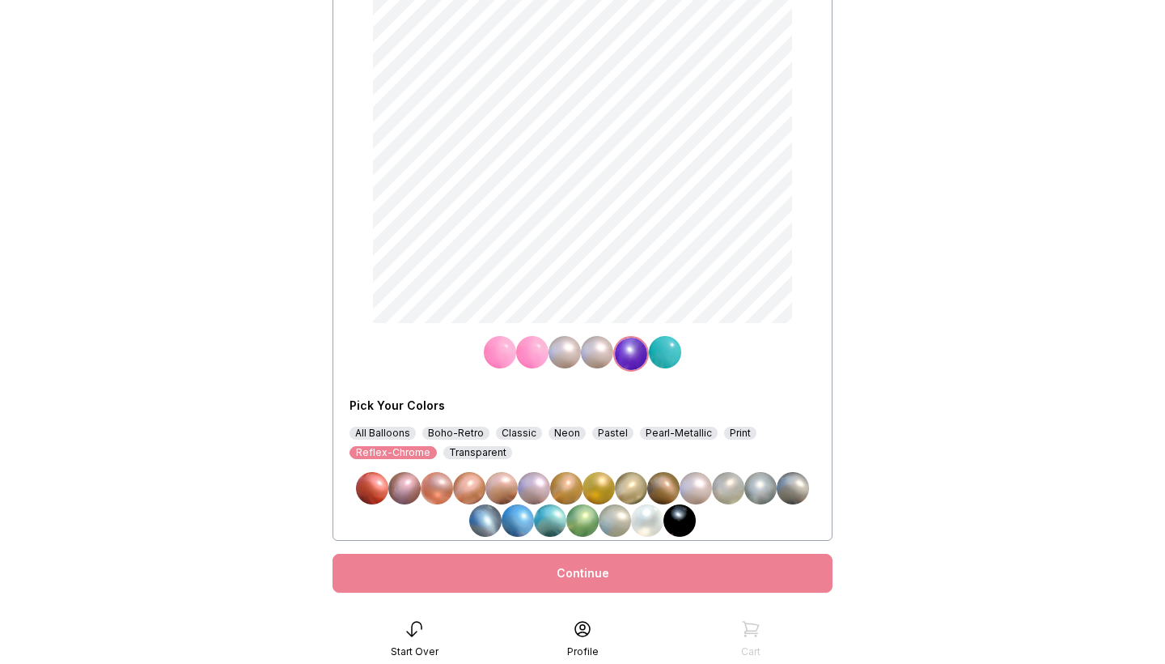
click at [386, 432] on div "All Balloons" at bounding box center [383, 433] width 66 height 13
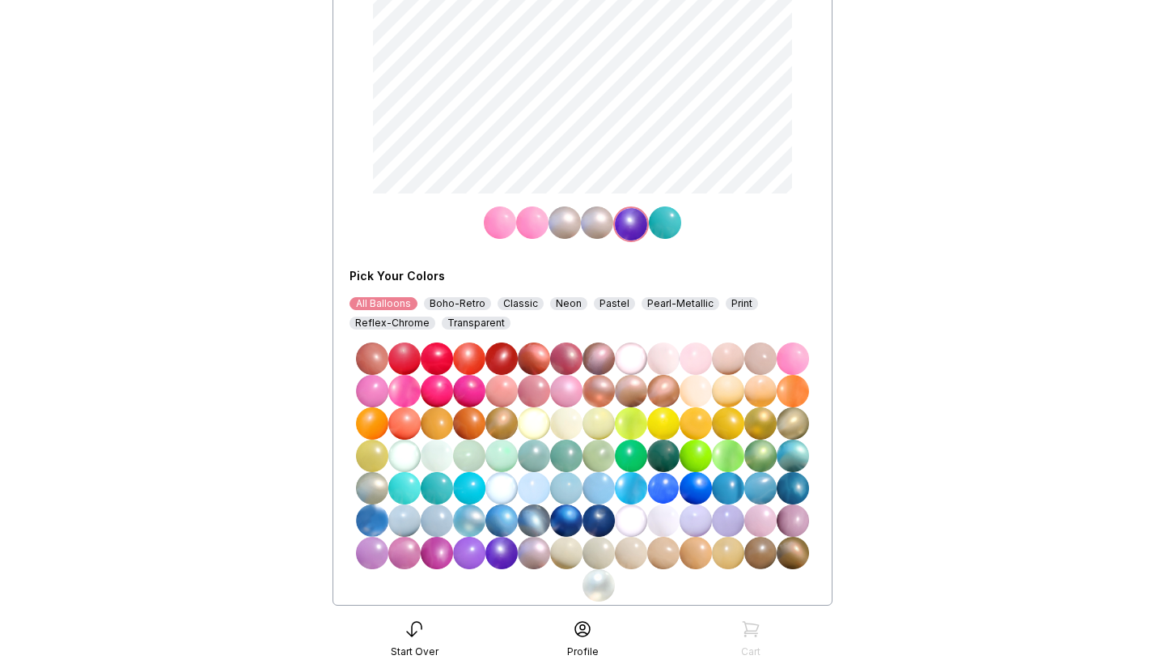
scroll to position [334, 0]
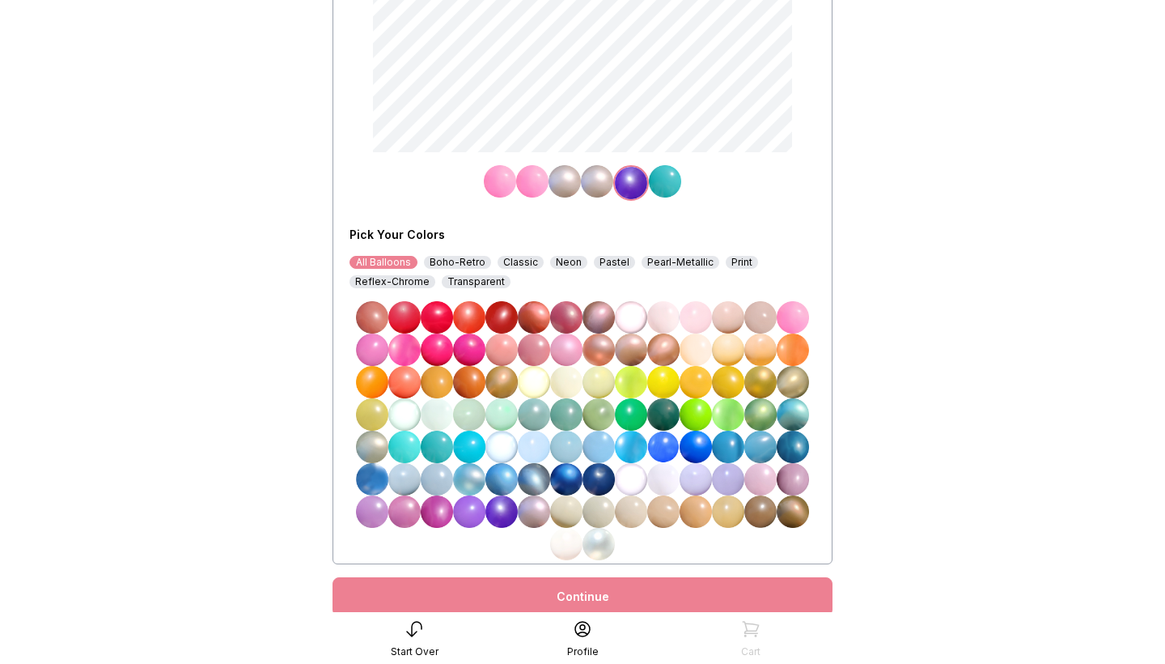
click at [569, 547] on img at bounding box center [566, 544] width 32 height 32
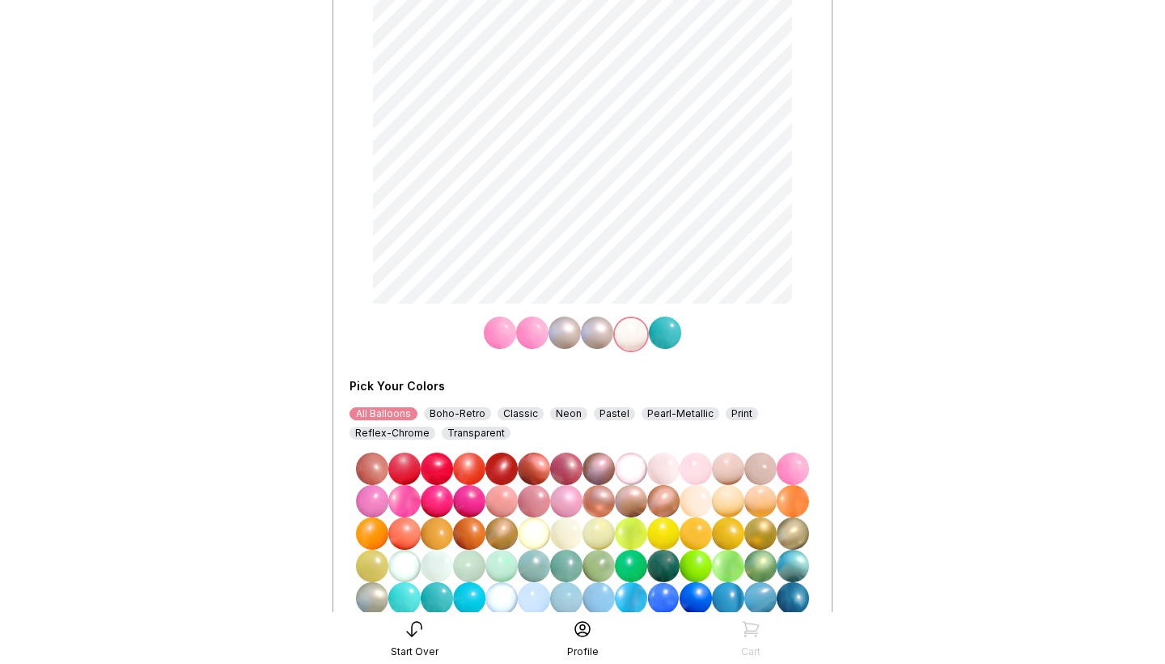
scroll to position [168, 0]
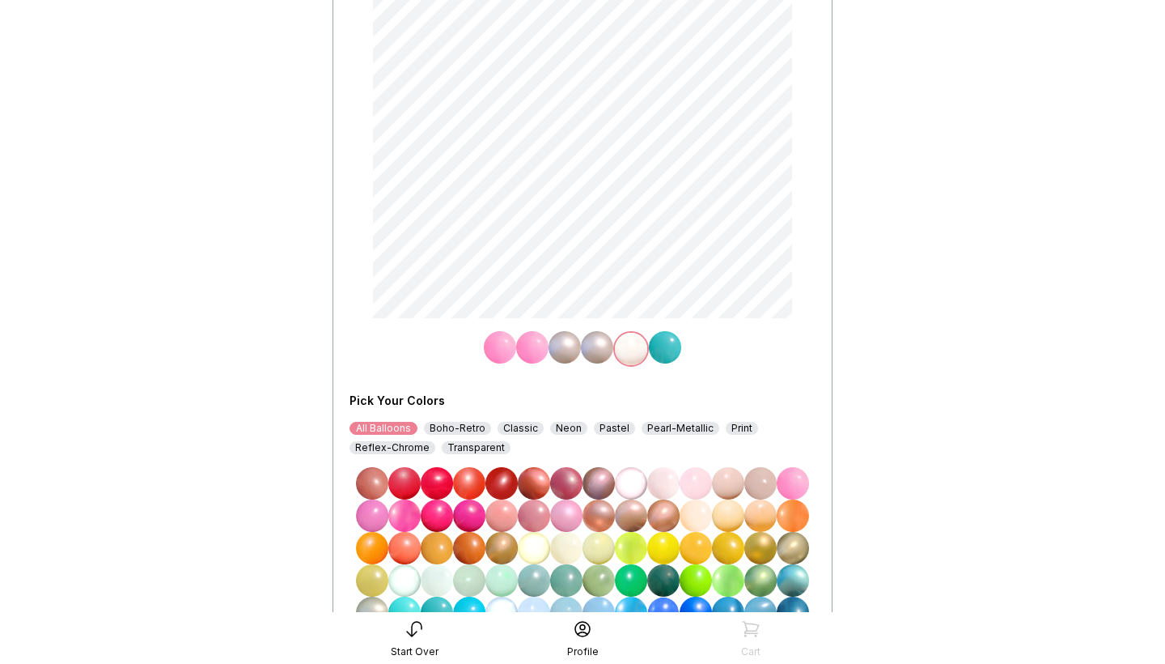
click at [661, 350] on img at bounding box center [665, 347] width 32 height 32
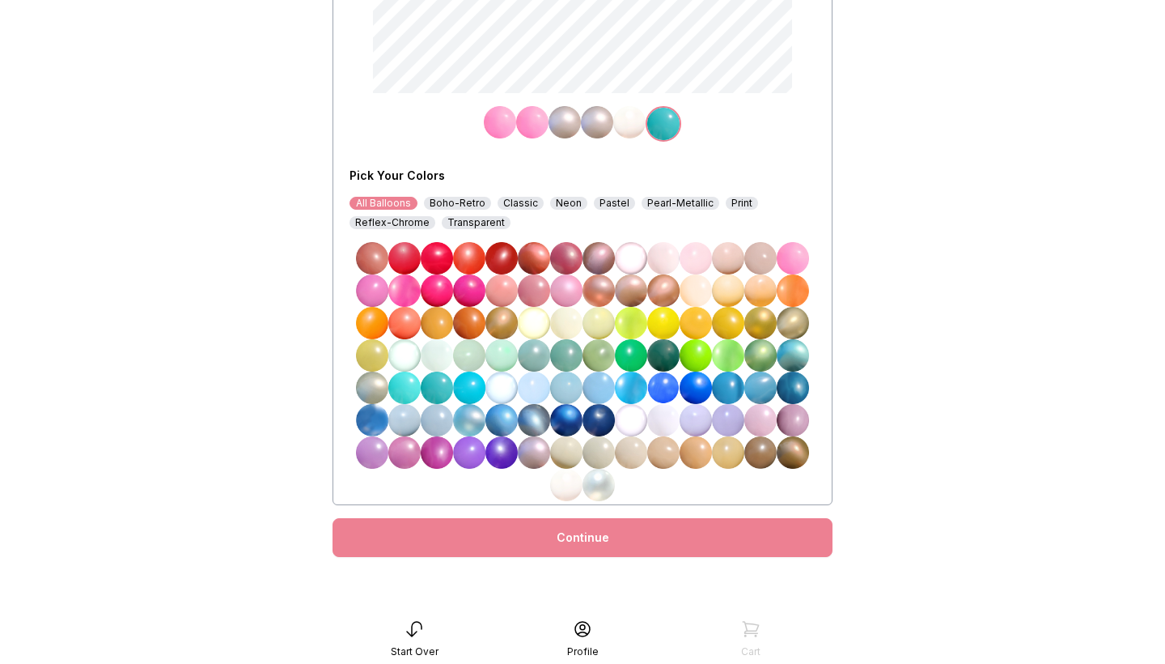
scroll to position [393, 0]
click at [569, 483] on img at bounding box center [566, 485] width 32 height 32
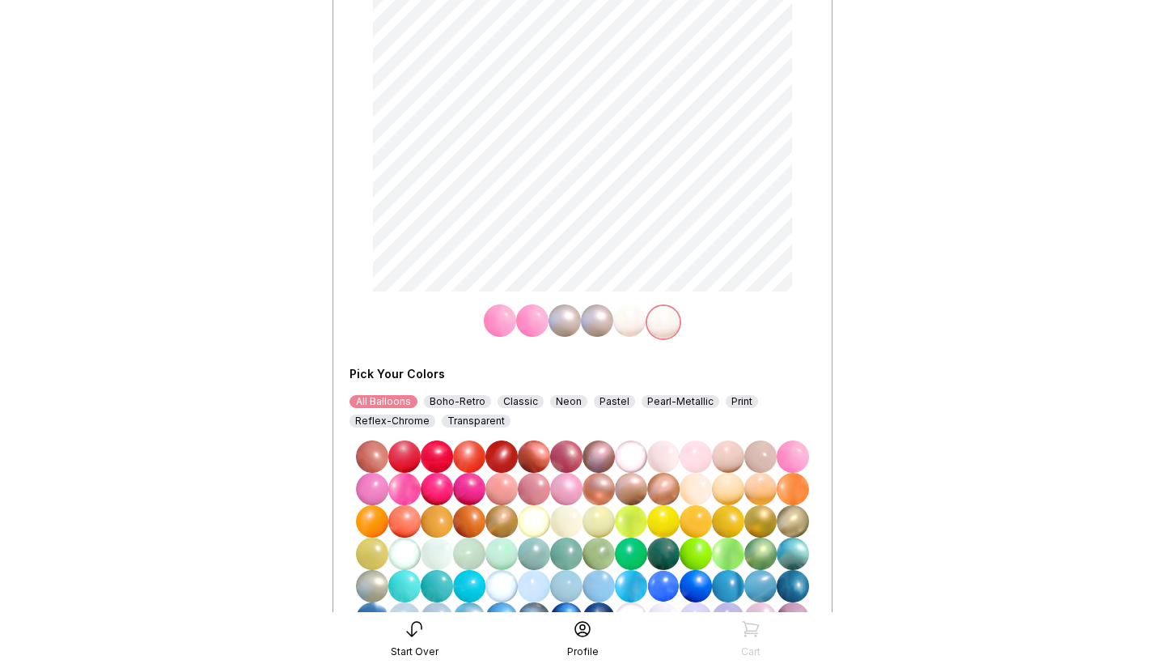
click at [533, 304] on img at bounding box center [532, 320] width 32 height 32
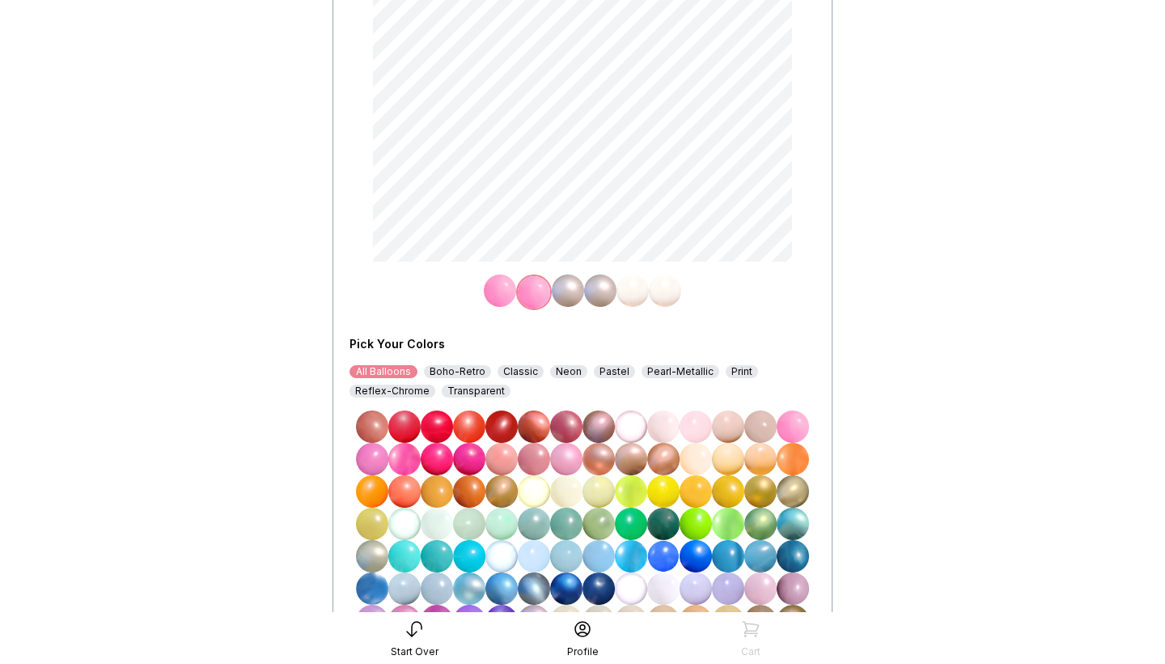
click at [533, 296] on img at bounding box center [534, 292] width 32 height 32
click at [455, 371] on div "Boho-Retro" at bounding box center [457, 371] width 67 height 13
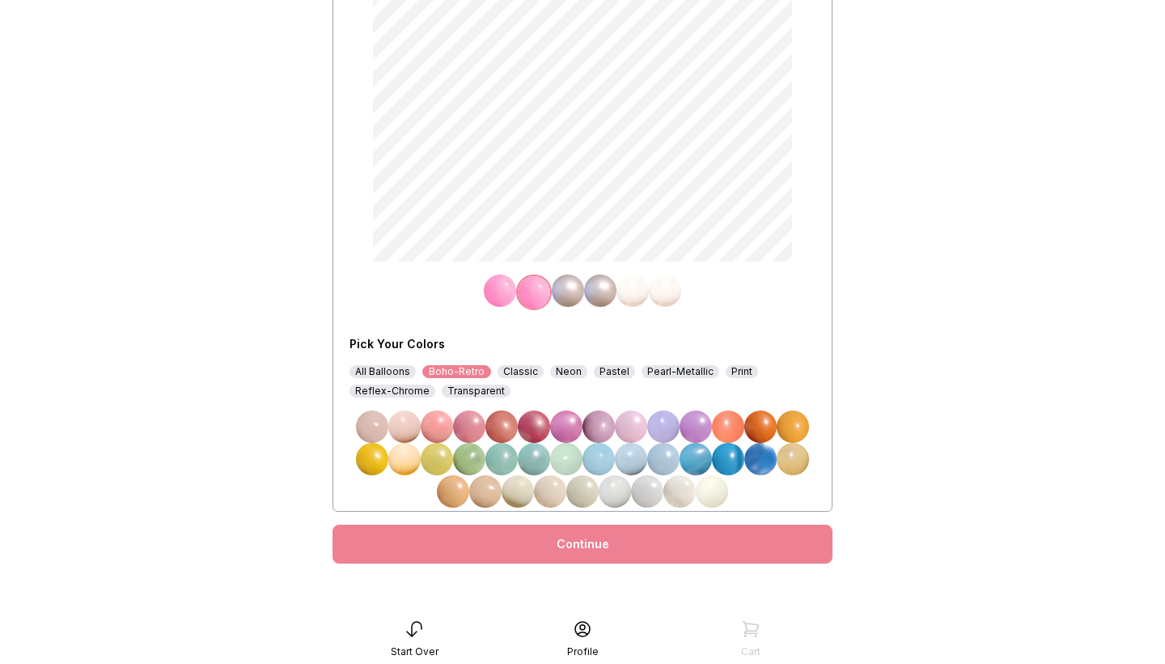
click at [504, 456] on img at bounding box center [502, 459] width 32 height 32
click at [574, 291] on img at bounding box center [568, 290] width 32 height 32
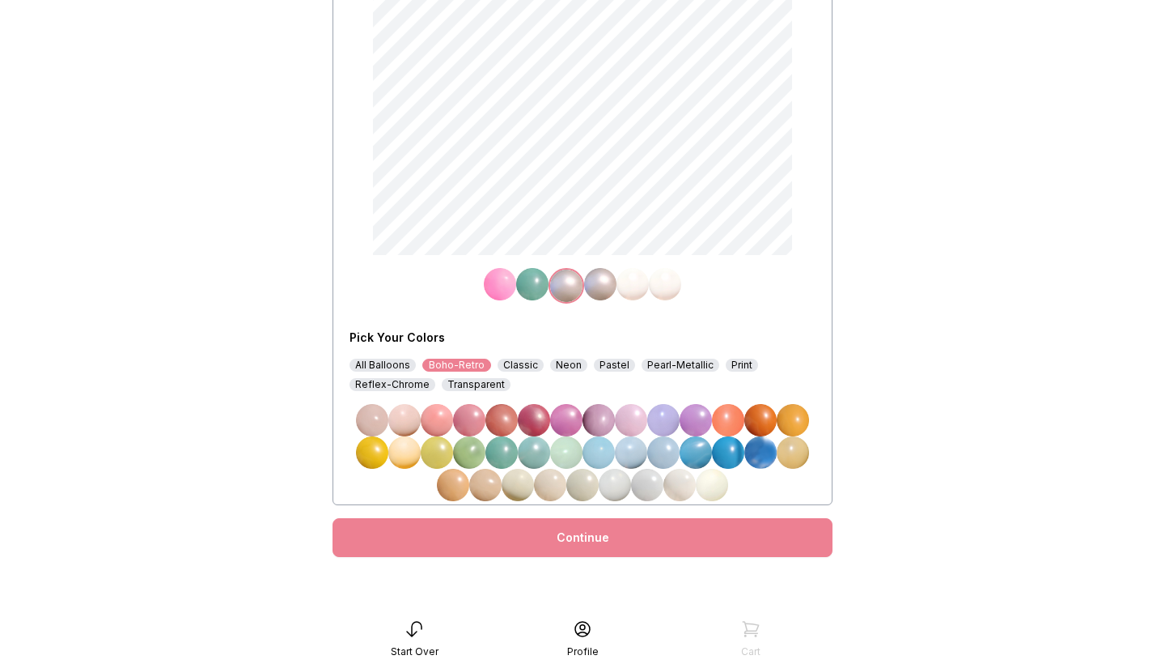
scroll to position [231, 0]
click at [373, 365] on div "All Balloons" at bounding box center [383, 365] width 66 height 13
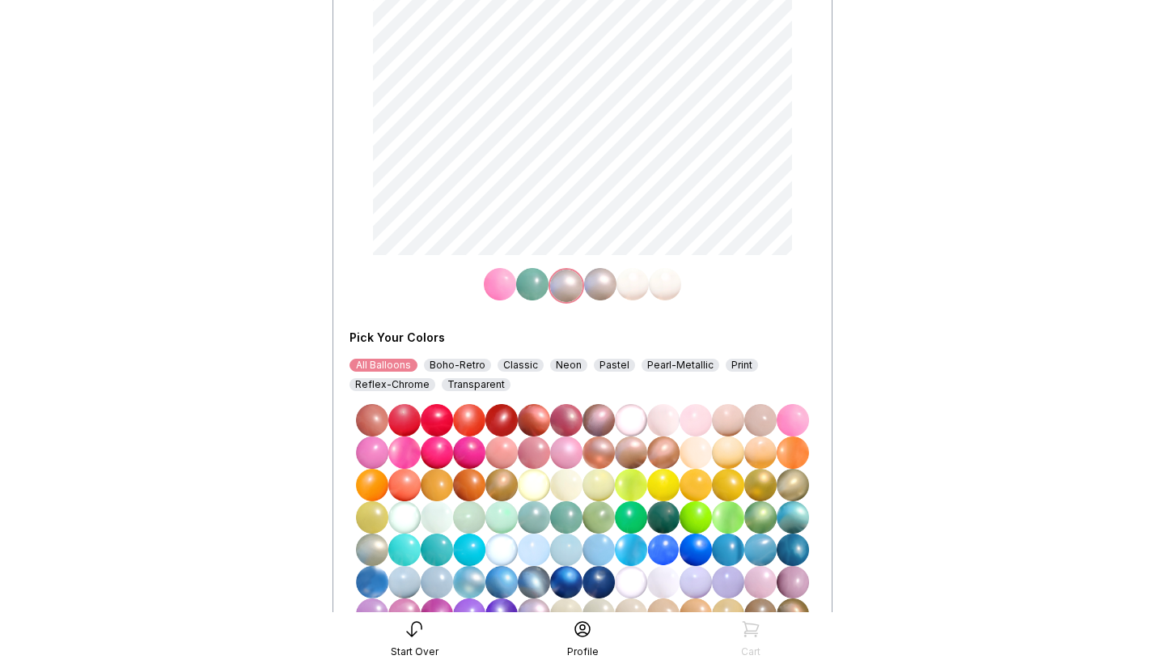
scroll to position [382, 0]
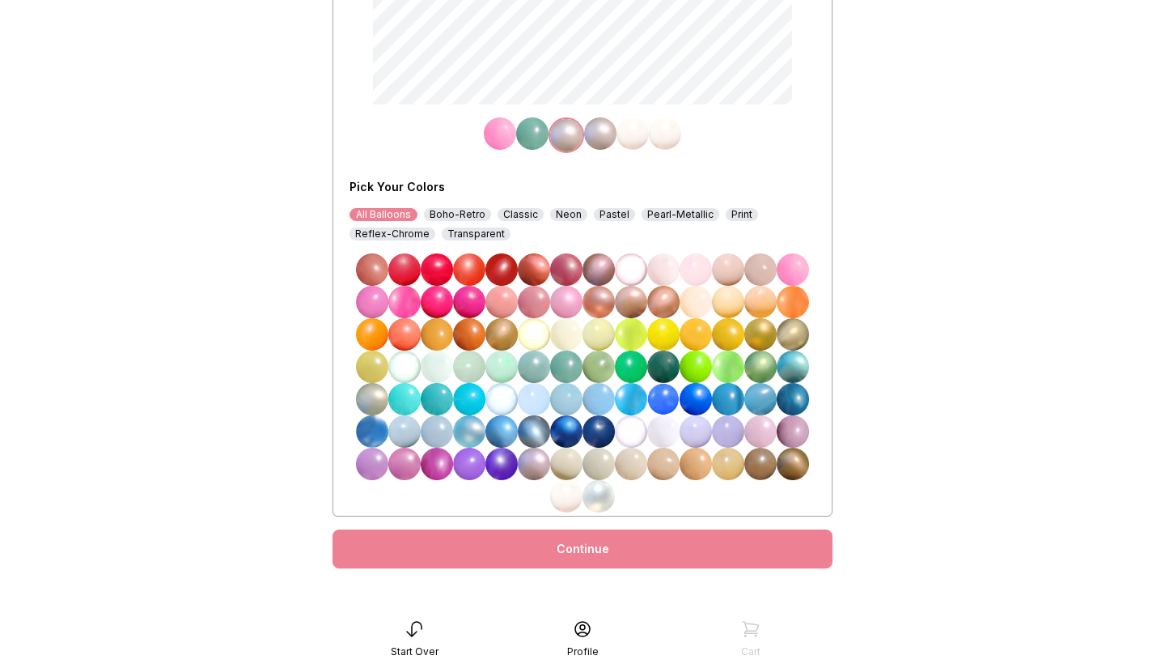
click at [698, 267] on img at bounding box center [696, 269] width 32 height 32
click at [694, 270] on img at bounding box center [696, 269] width 32 height 32
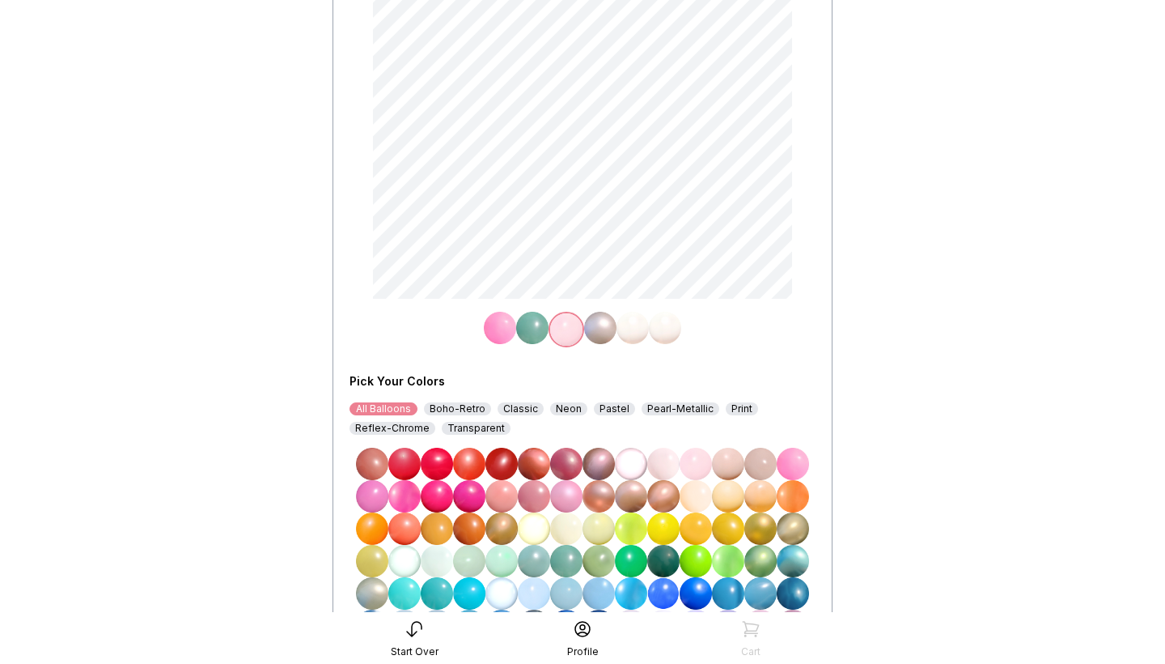
scroll to position [289, 0]
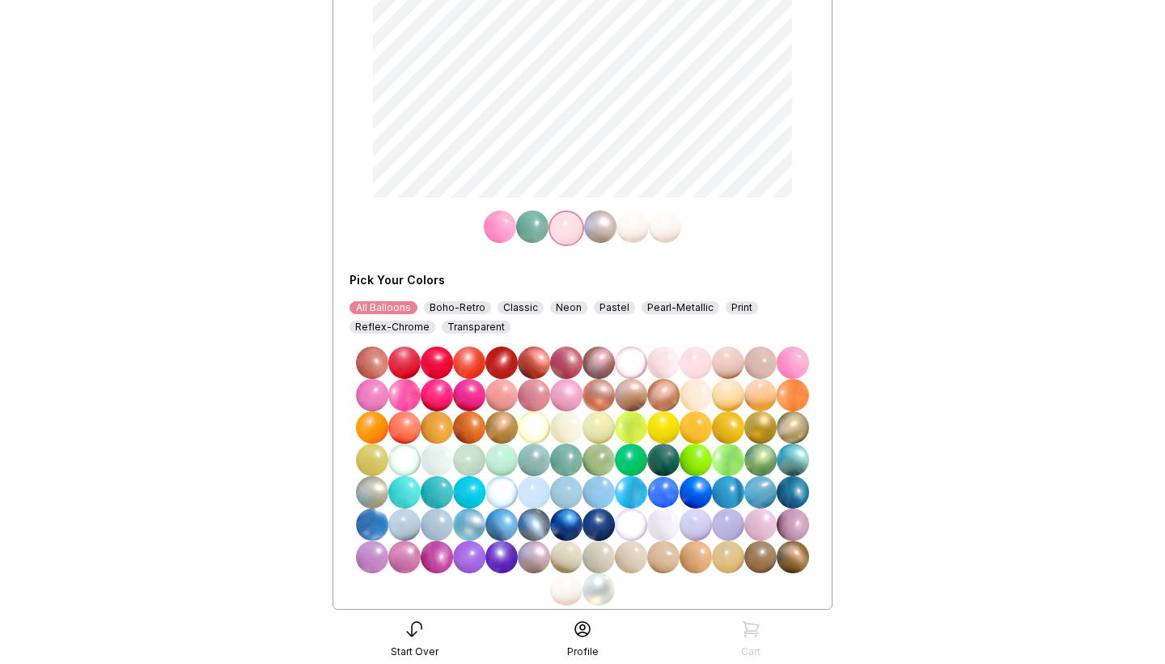
click at [630, 227] on img at bounding box center [633, 226] width 32 height 32
click at [630, 227] on img at bounding box center [631, 228] width 32 height 32
click at [696, 362] on img at bounding box center [696, 362] width 32 height 32
click at [564, 590] on img at bounding box center [566, 589] width 32 height 32
click at [663, 223] on img at bounding box center [665, 226] width 32 height 32
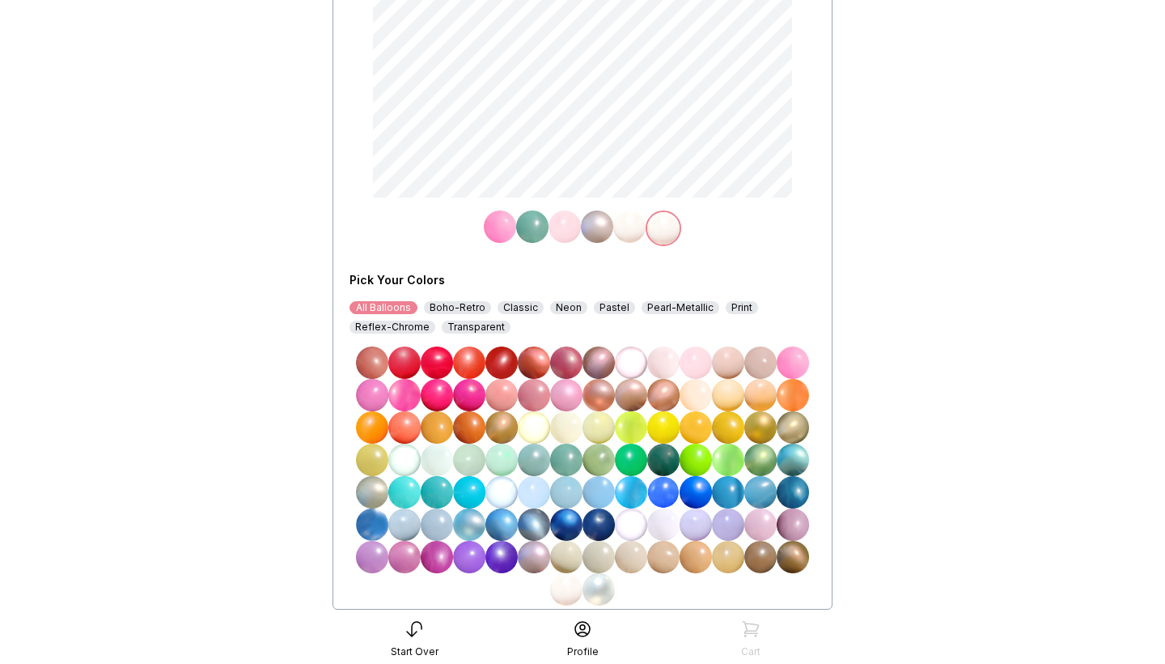
click at [506, 231] on img at bounding box center [500, 226] width 32 height 32
click at [694, 354] on img at bounding box center [696, 362] width 32 height 32
click at [593, 219] on img at bounding box center [600, 226] width 32 height 32
click at [501, 359] on img at bounding box center [502, 362] width 32 height 32
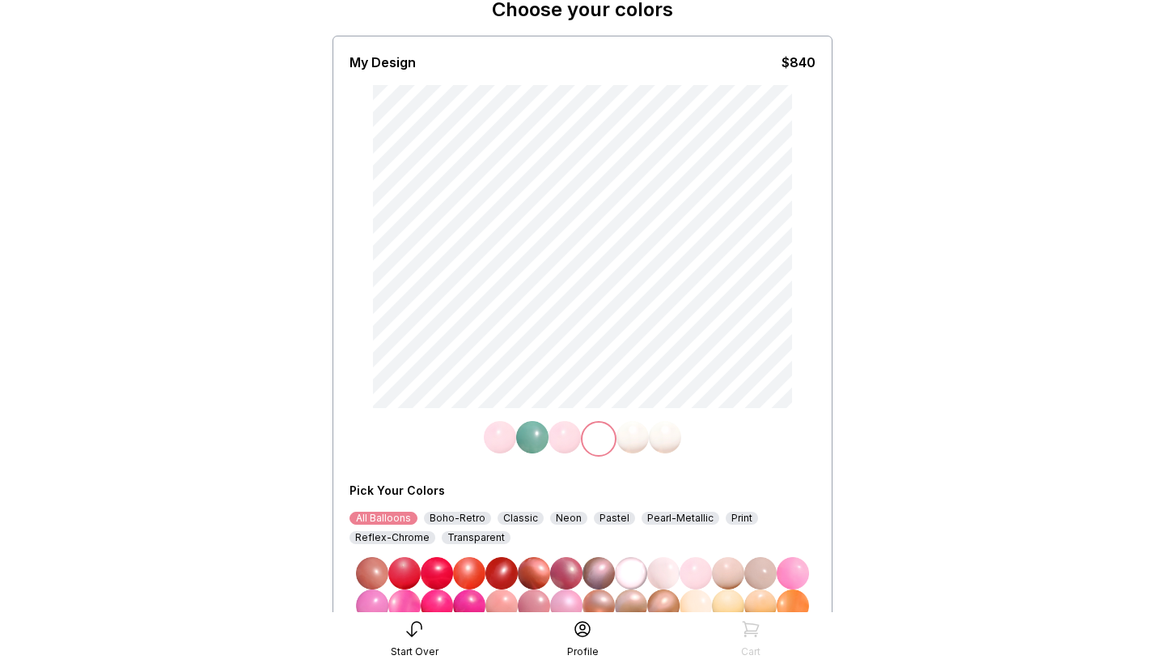
scroll to position [72, 0]
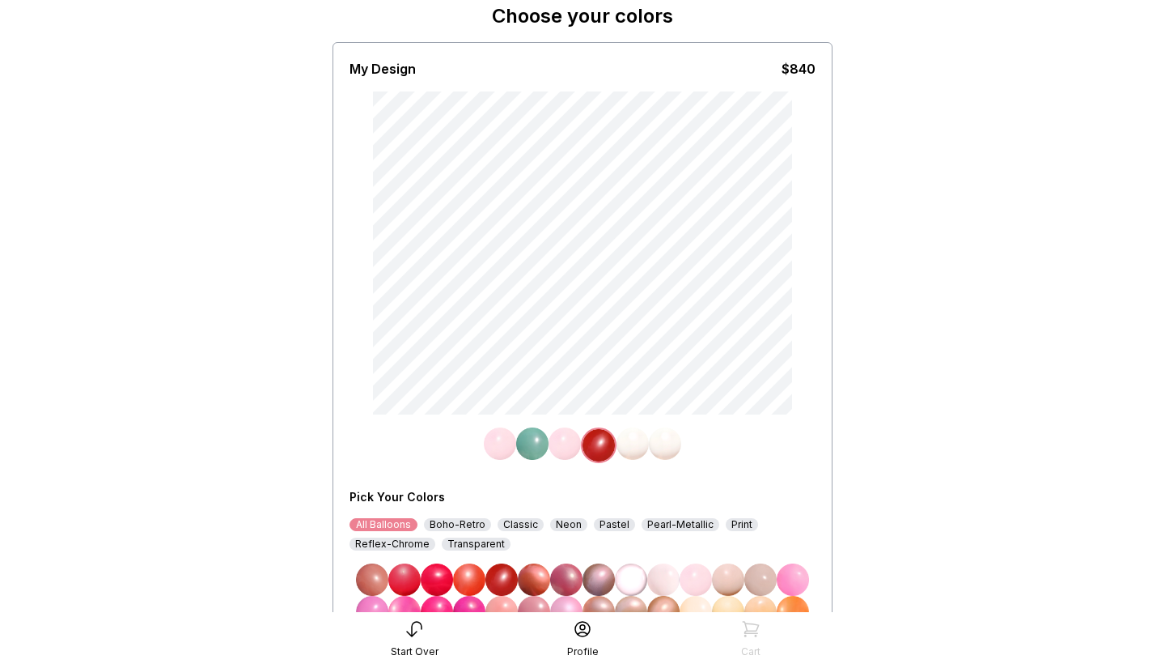
click at [530, 439] on img at bounding box center [532, 443] width 32 height 32
click at [499, 586] on img at bounding box center [502, 579] width 32 height 32
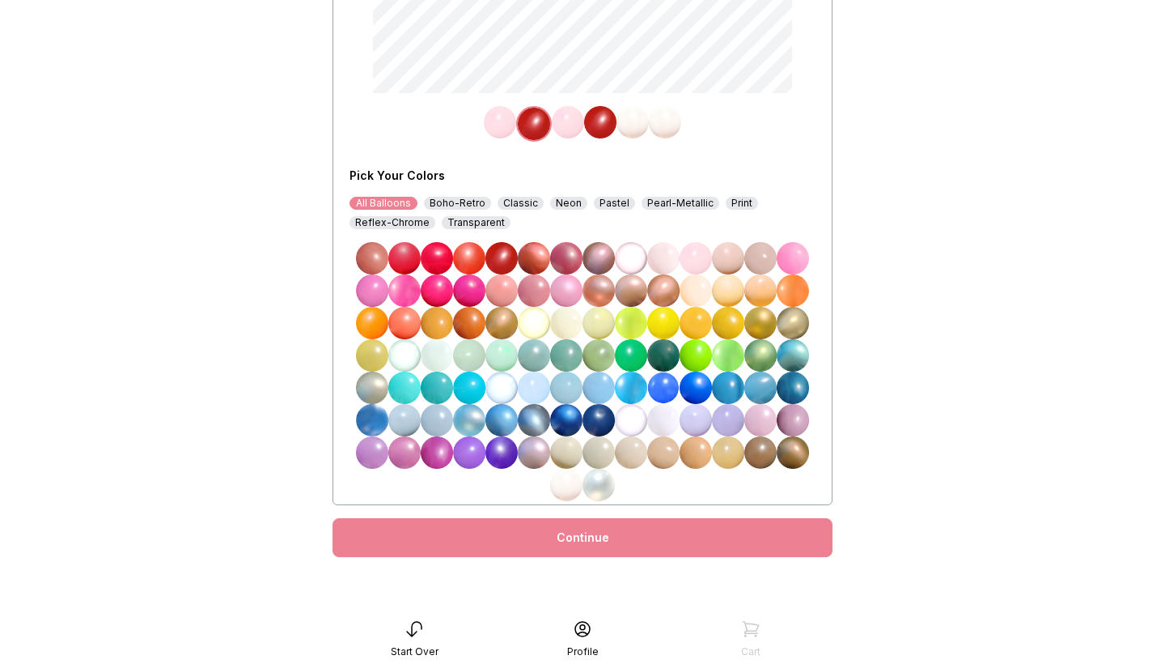
scroll to position [393, 0]
click at [564, 528] on div "Continue" at bounding box center [583, 537] width 500 height 39
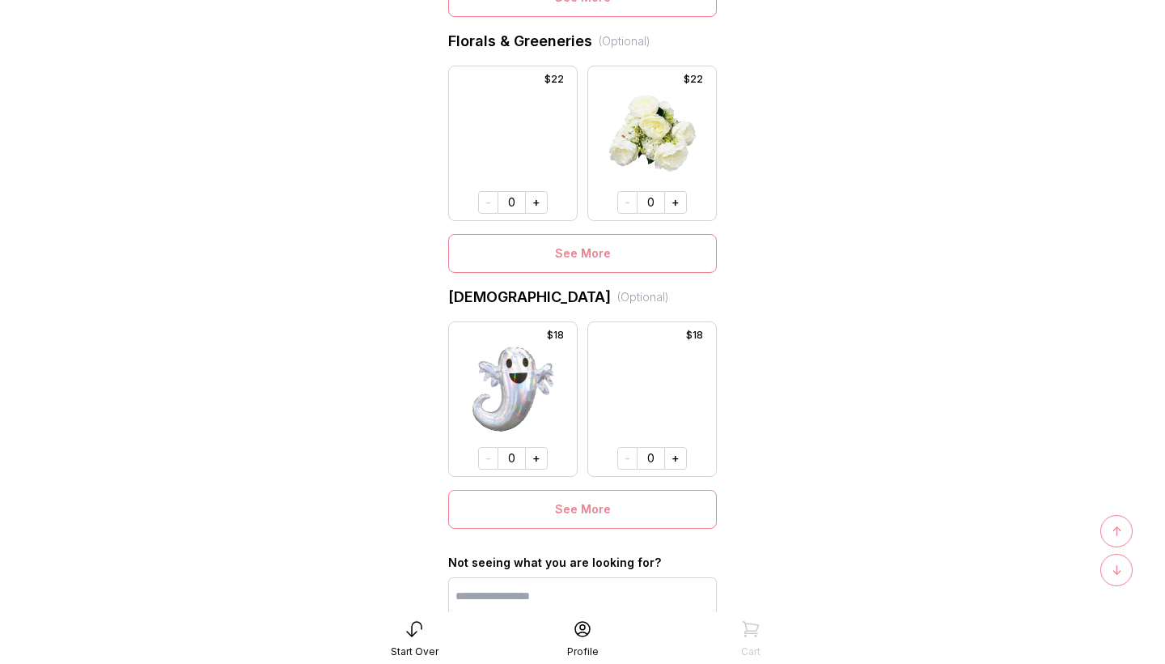
scroll to position [1076, 0]
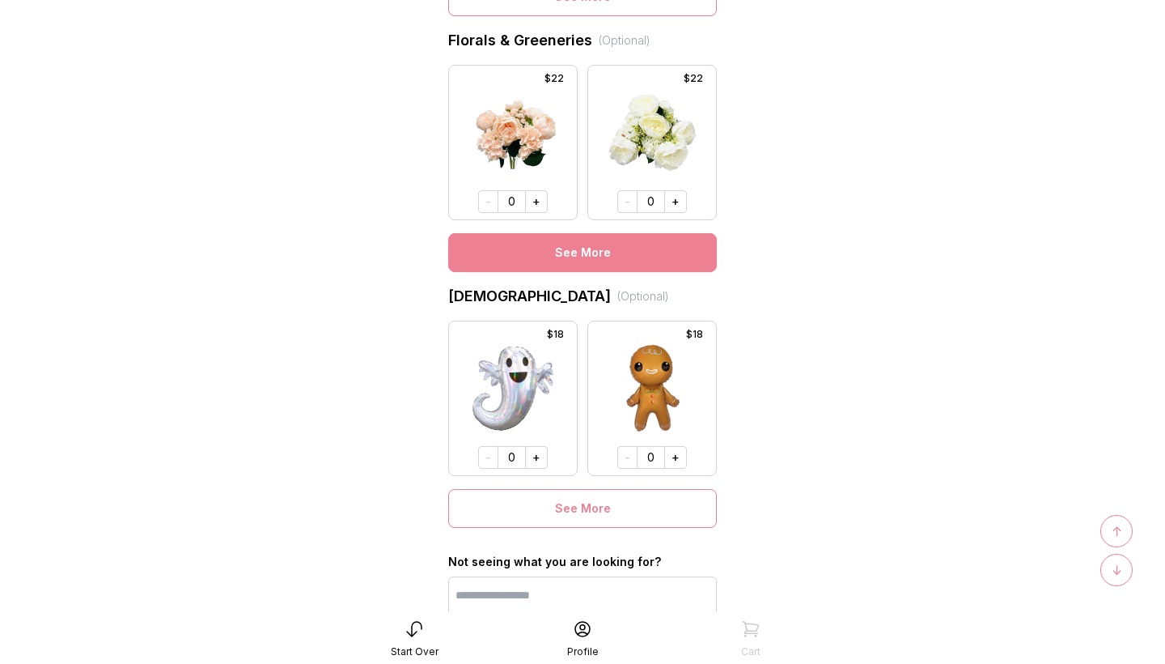
click at [592, 257] on button "See More" at bounding box center [582, 252] width 269 height 39
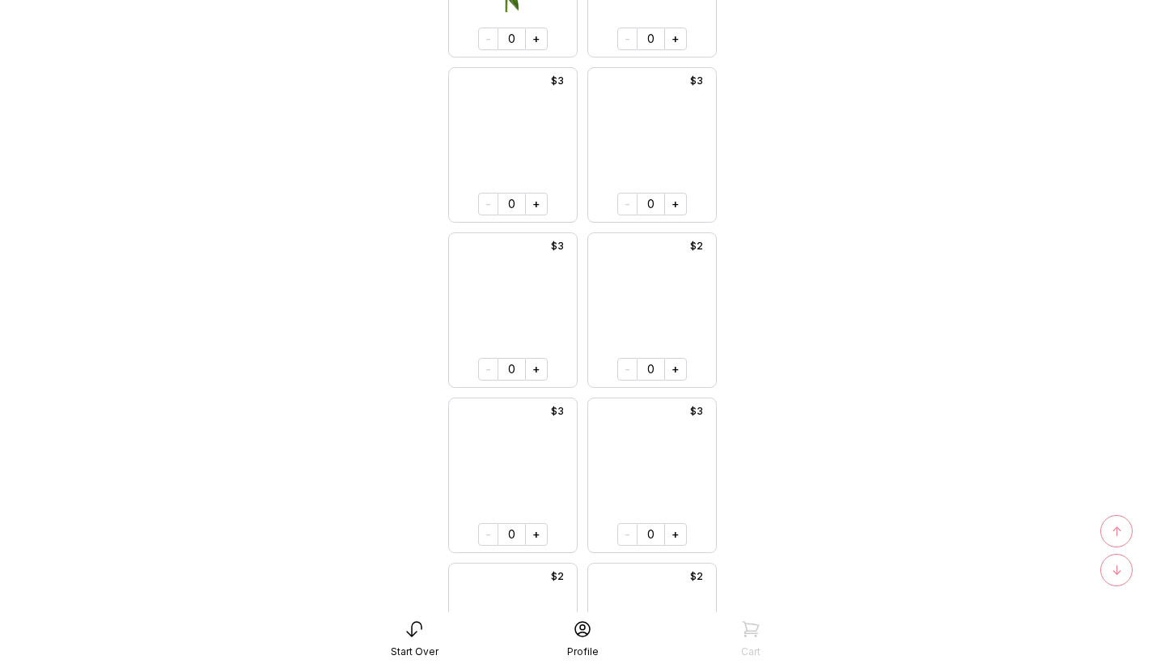
scroll to position [6692, 0]
